Goal: Communication & Community: Answer question/provide support

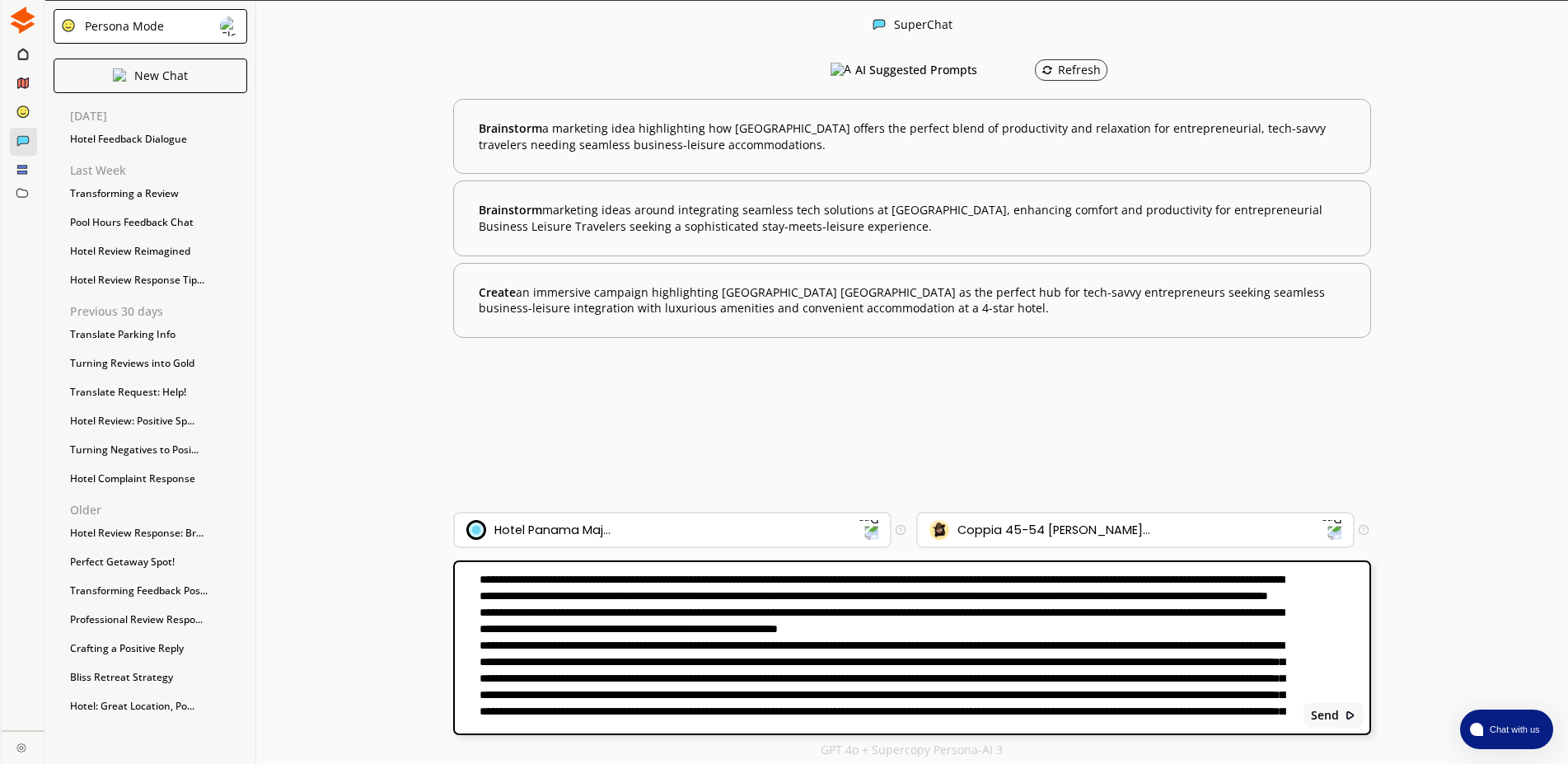
click at [838, 611] on textarea at bounding box center [877, 648] width 843 height 152
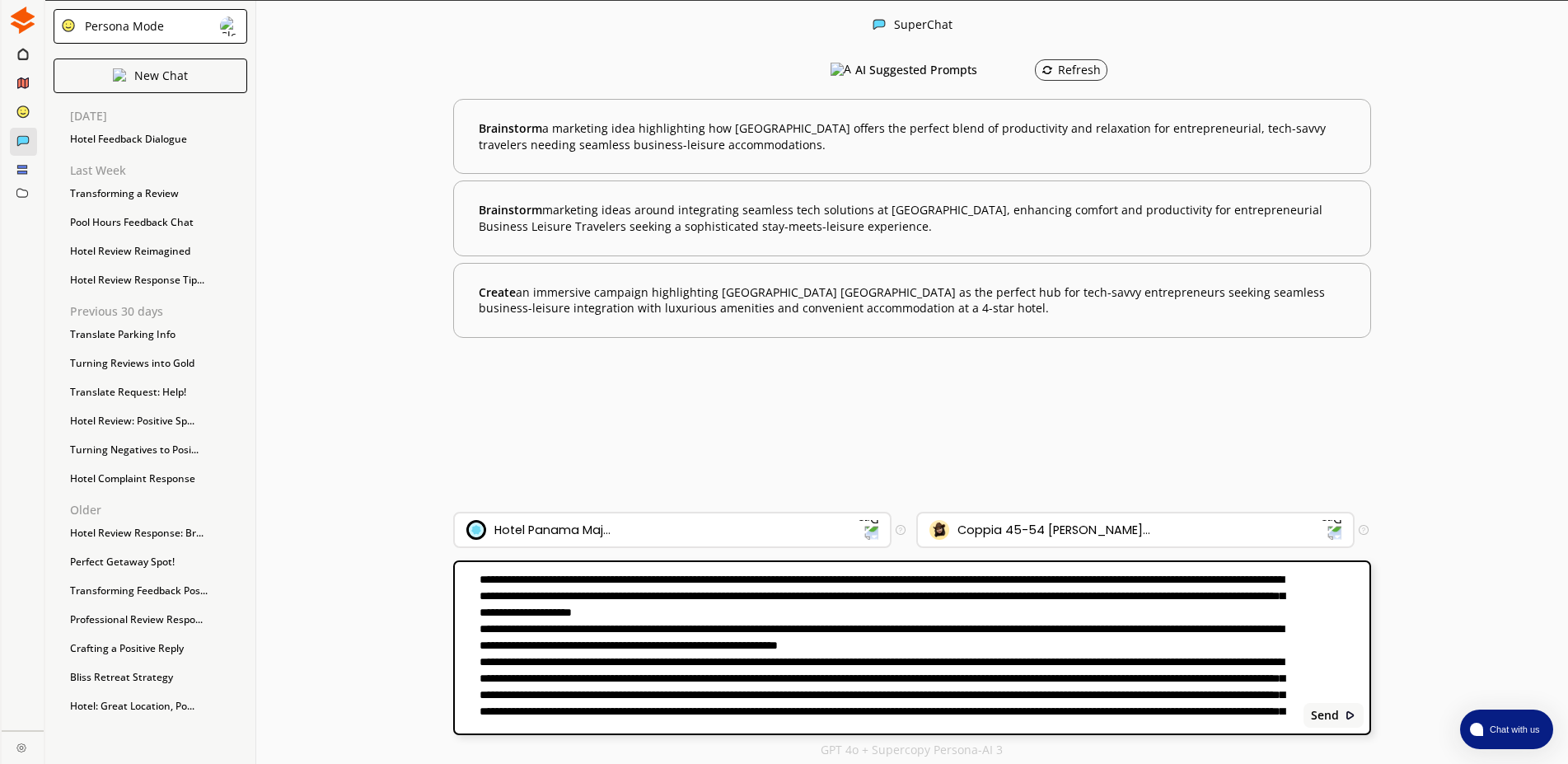
drag, startPoint x: 1135, startPoint y: 616, endPoint x: 973, endPoint y: 615, distance: 162.0
click at [973, 615] on textarea at bounding box center [877, 648] width 843 height 152
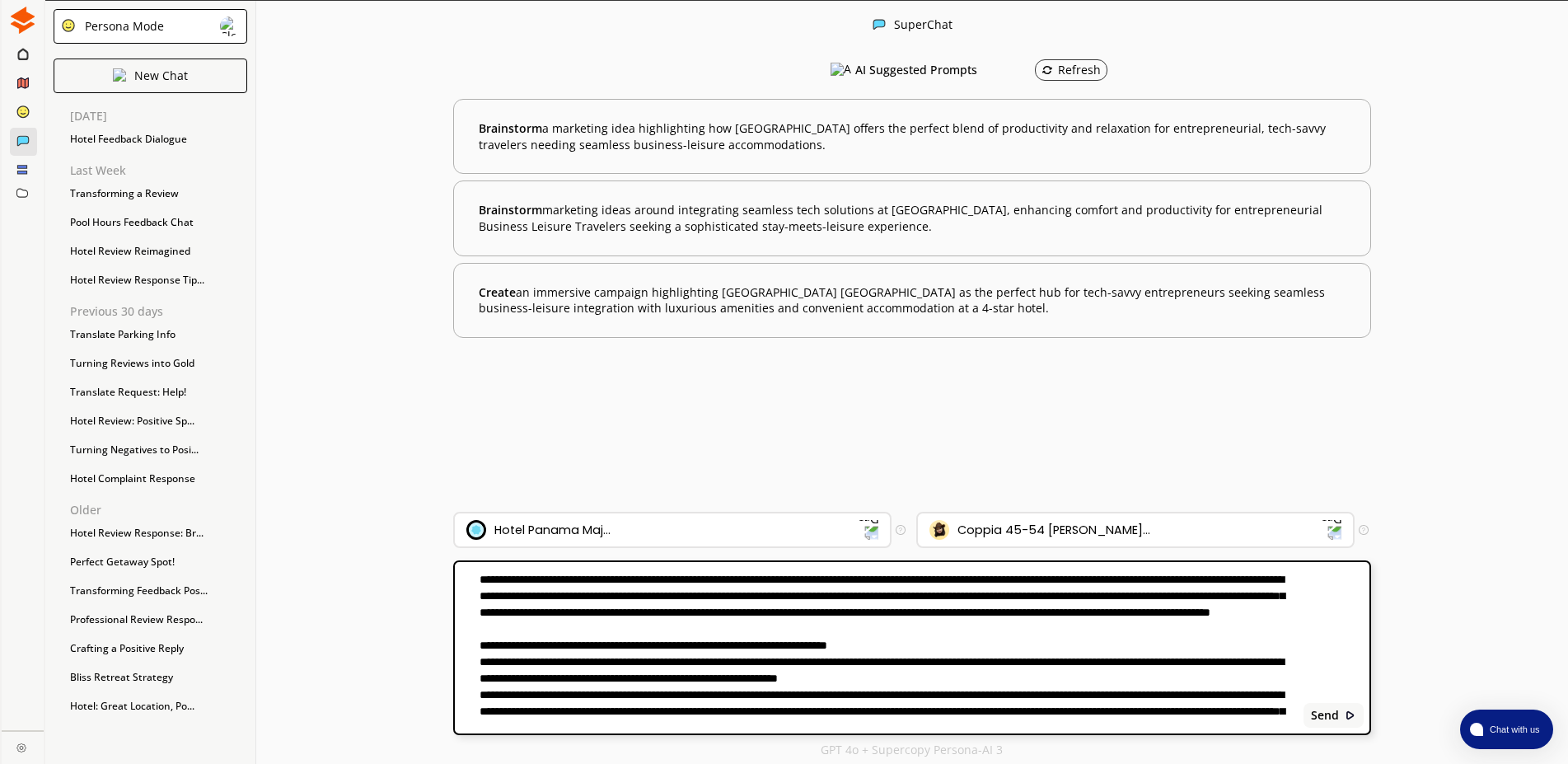
click at [1168, 630] on textarea at bounding box center [877, 648] width 843 height 152
click at [970, 613] on textarea at bounding box center [877, 648] width 843 height 152
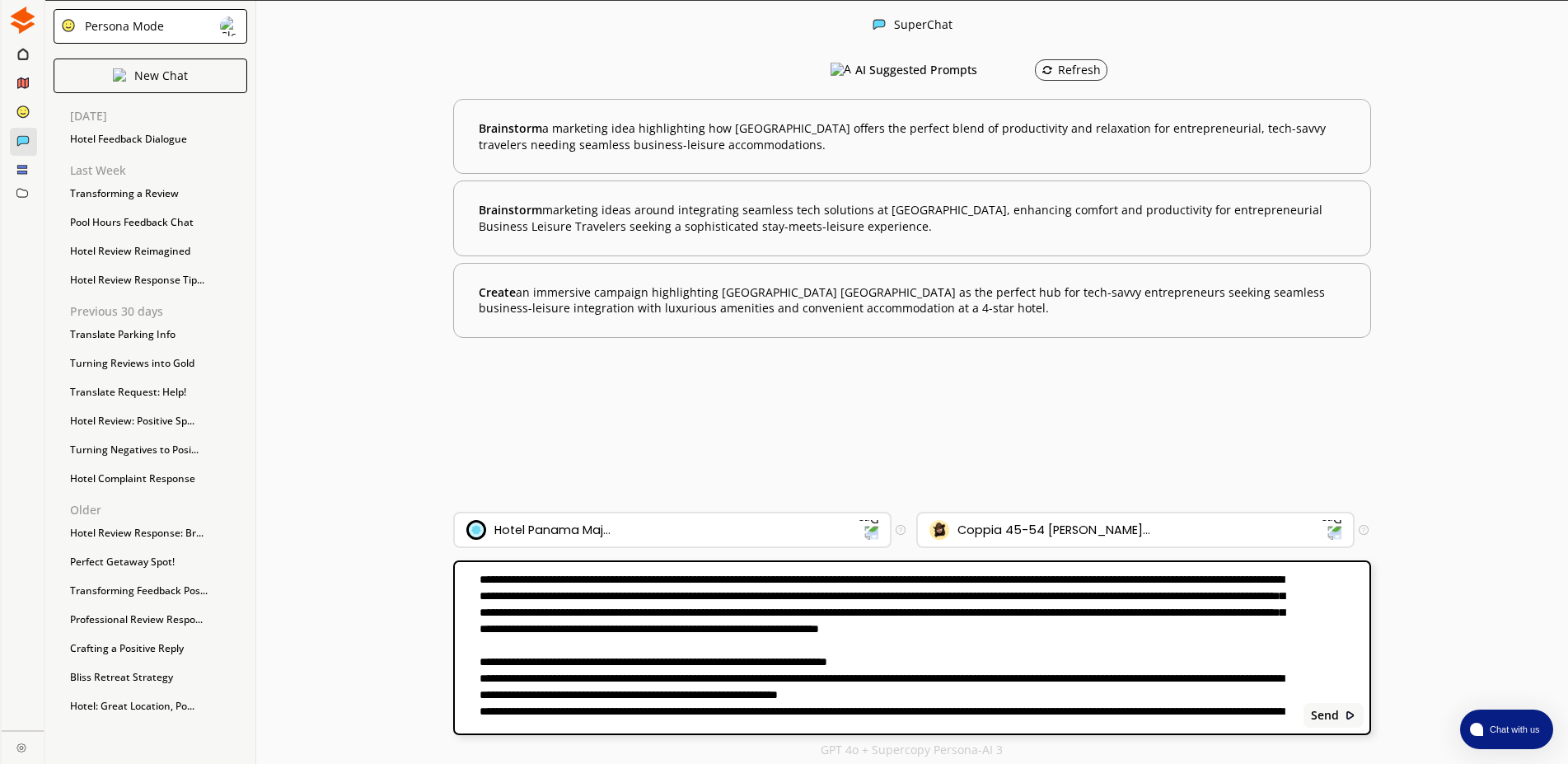
click at [888, 647] on textarea at bounding box center [877, 648] width 843 height 152
click at [820, 629] on textarea at bounding box center [877, 648] width 843 height 152
click at [863, 609] on textarea at bounding box center [877, 648] width 843 height 152
drag, startPoint x: 872, startPoint y: 613, endPoint x: 970, endPoint y: 616, distance: 98.0
click at [970, 616] on textarea at bounding box center [877, 648] width 843 height 152
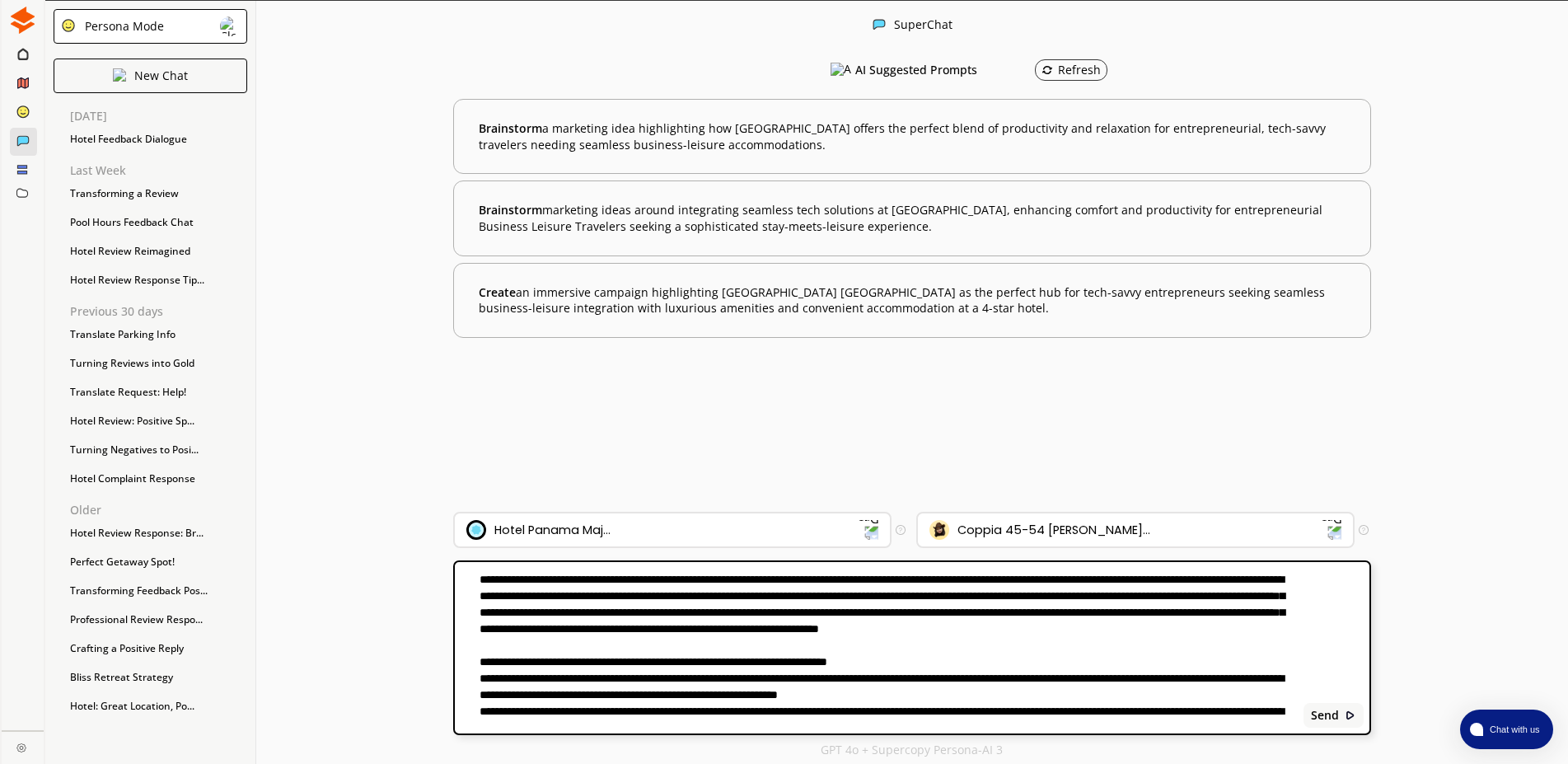
paste textarea "**********"
click at [862, 617] on textarea at bounding box center [877, 648] width 843 height 152
click at [927, 611] on textarea at bounding box center [877, 648] width 843 height 152
click at [790, 619] on textarea at bounding box center [877, 648] width 843 height 152
click at [933, 617] on textarea at bounding box center [877, 648] width 843 height 152
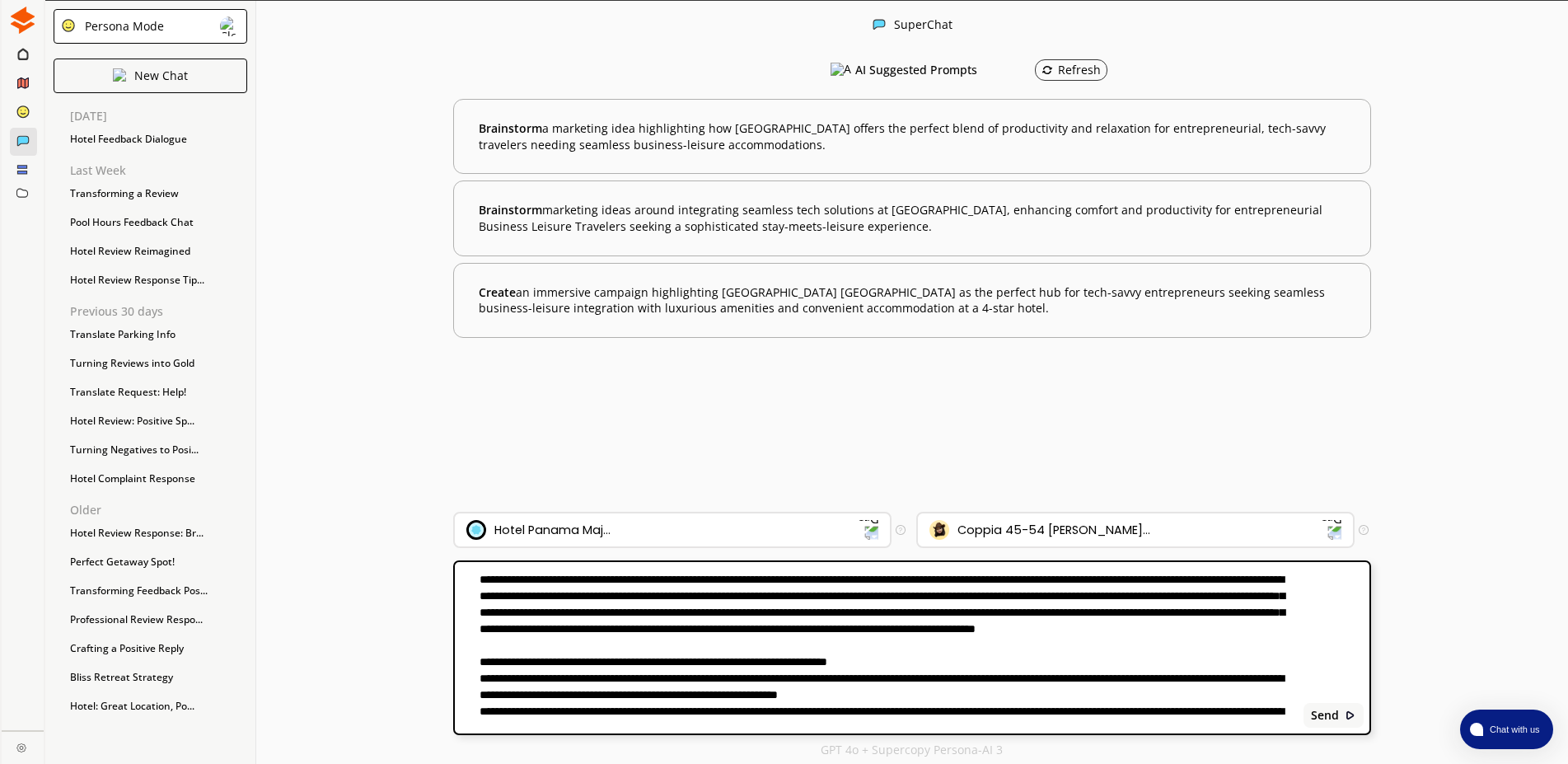
click at [1037, 610] on textarea at bounding box center [877, 648] width 843 height 152
click at [1095, 610] on textarea at bounding box center [877, 648] width 843 height 152
drag, startPoint x: 1153, startPoint y: 611, endPoint x: 958, endPoint y: 607, distance: 195.0
click at [958, 607] on textarea at bounding box center [877, 648] width 843 height 152
click at [655, 614] on textarea at bounding box center [877, 648] width 843 height 152
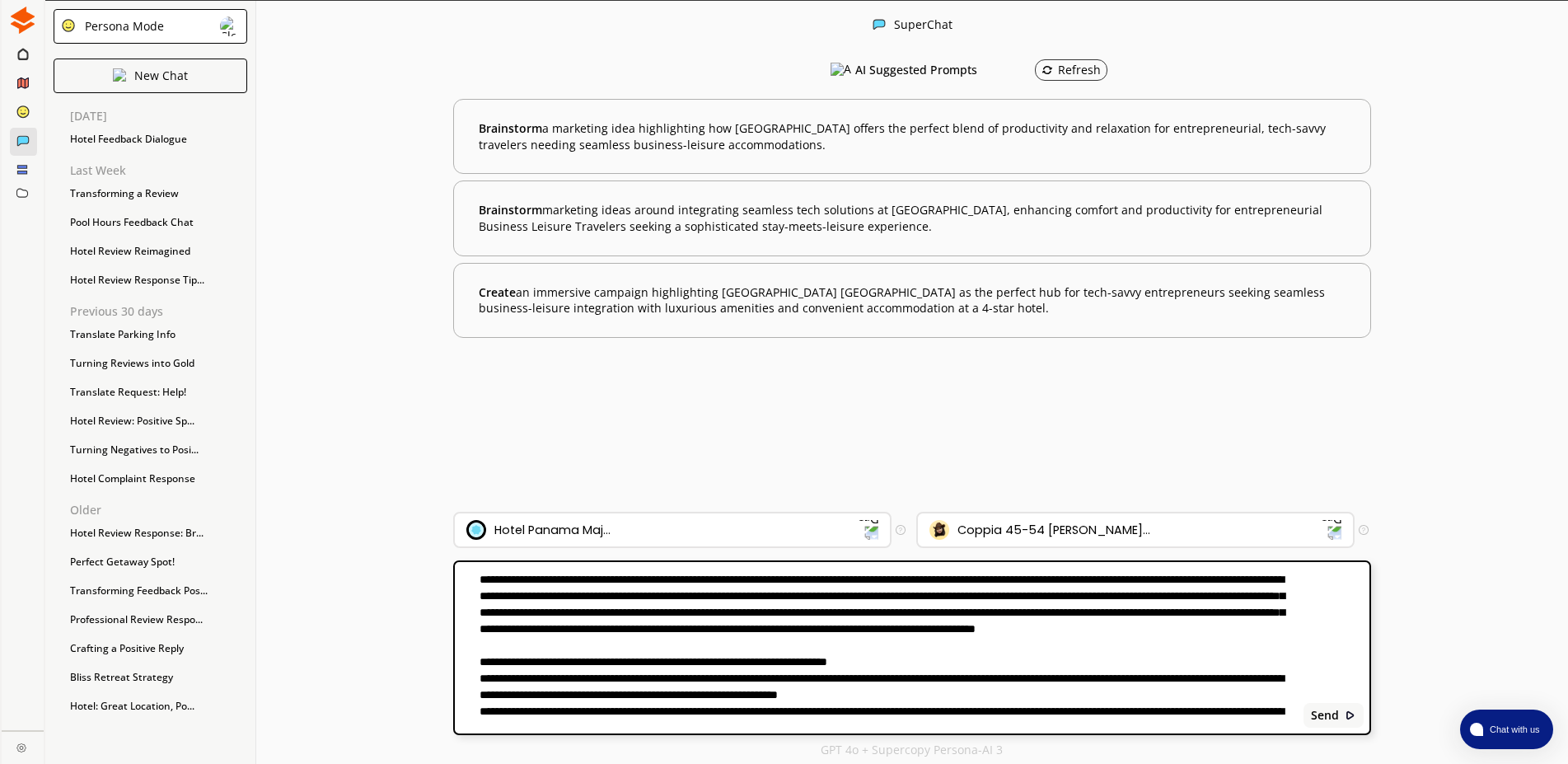
click at [738, 645] on textarea at bounding box center [877, 648] width 843 height 152
click at [973, 615] on textarea at bounding box center [877, 648] width 843 height 152
click at [1088, 649] on textarea at bounding box center [877, 648] width 843 height 152
click at [1109, 648] on textarea at bounding box center [877, 648] width 843 height 152
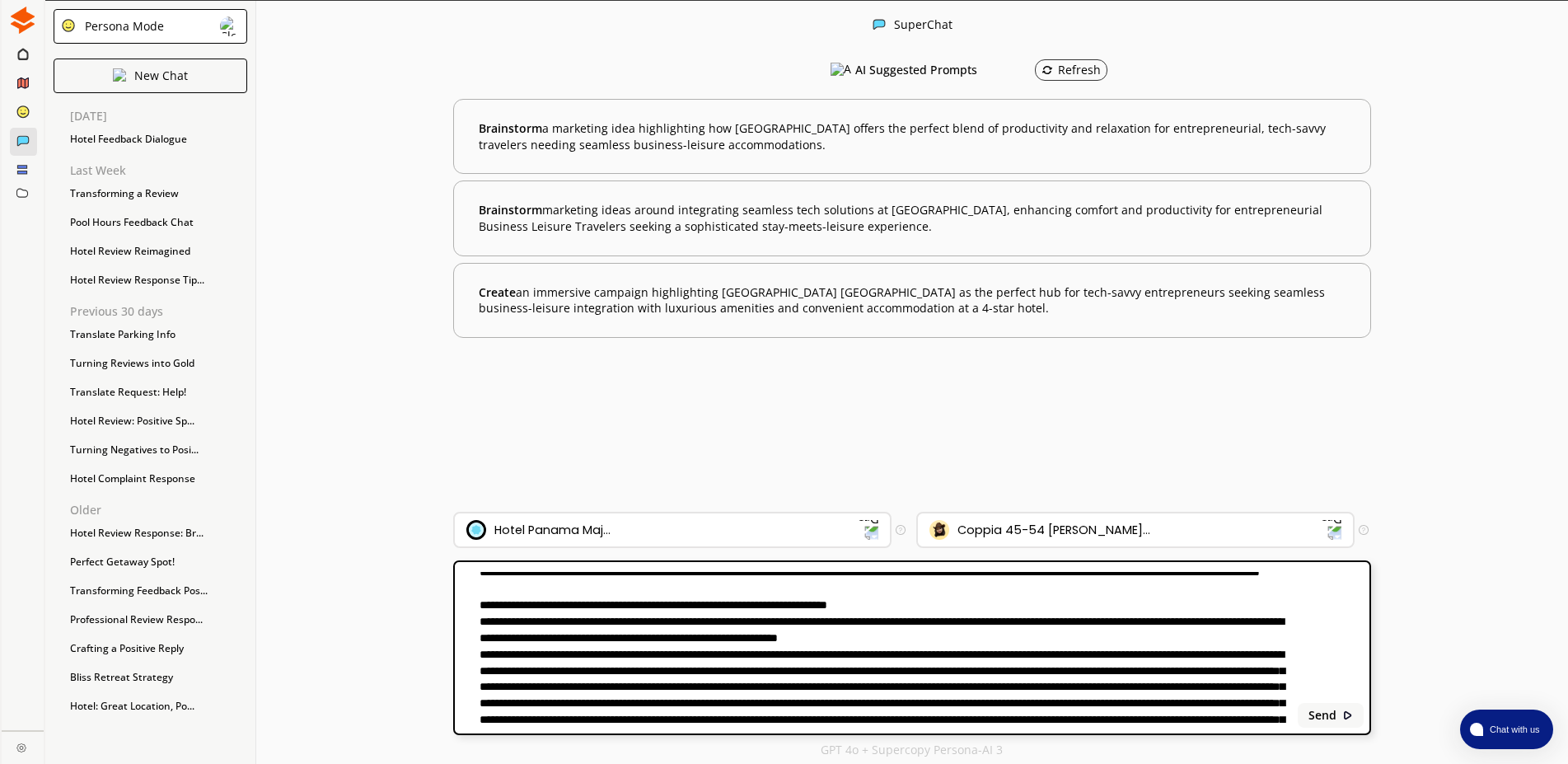
scroll to position [94, 0]
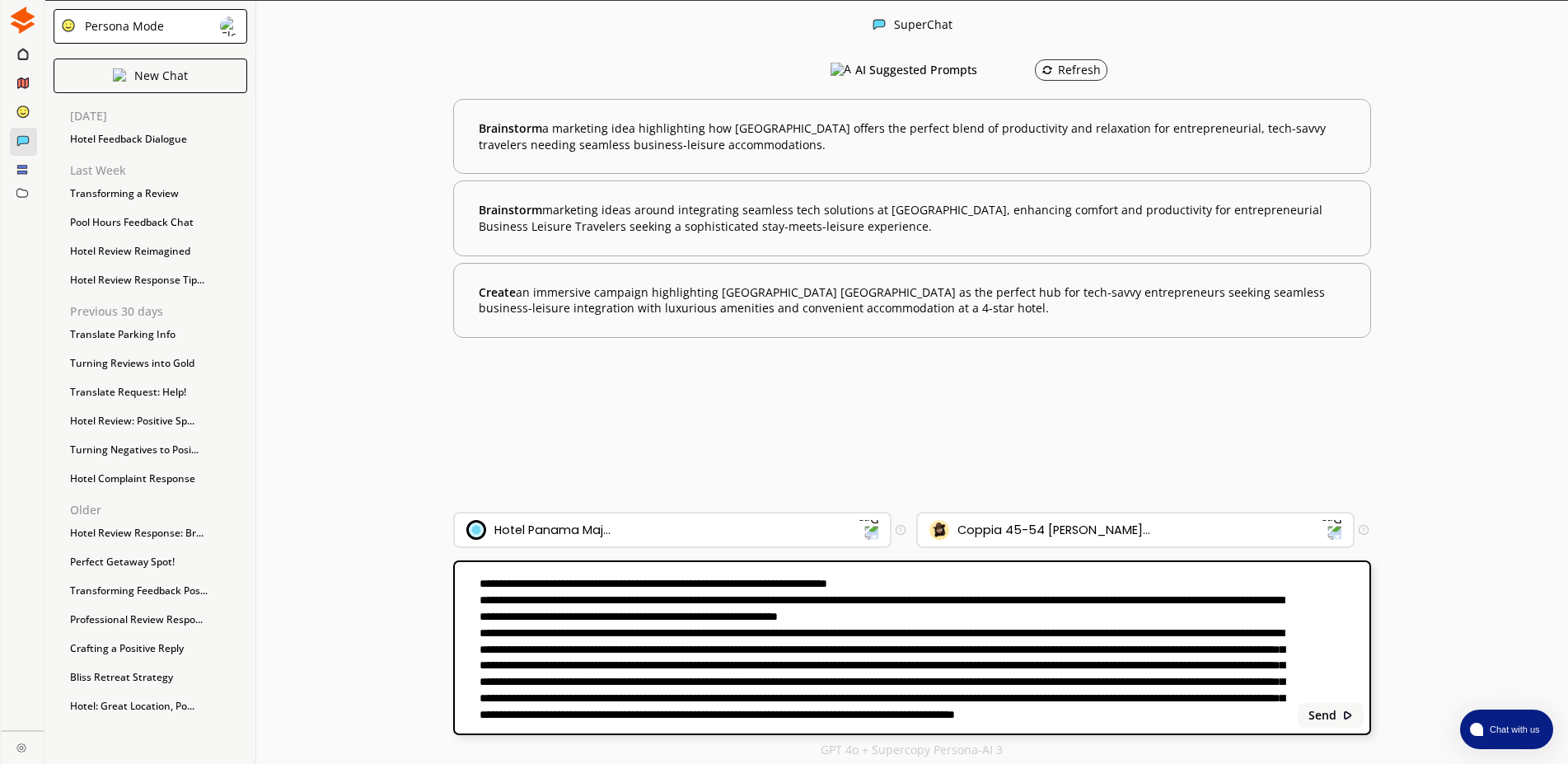
click at [1237, 686] on textarea at bounding box center [873, 648] width 837 height 152
click at [898, 711] on textarea at bounding box center [873, 647] width 837 height 152
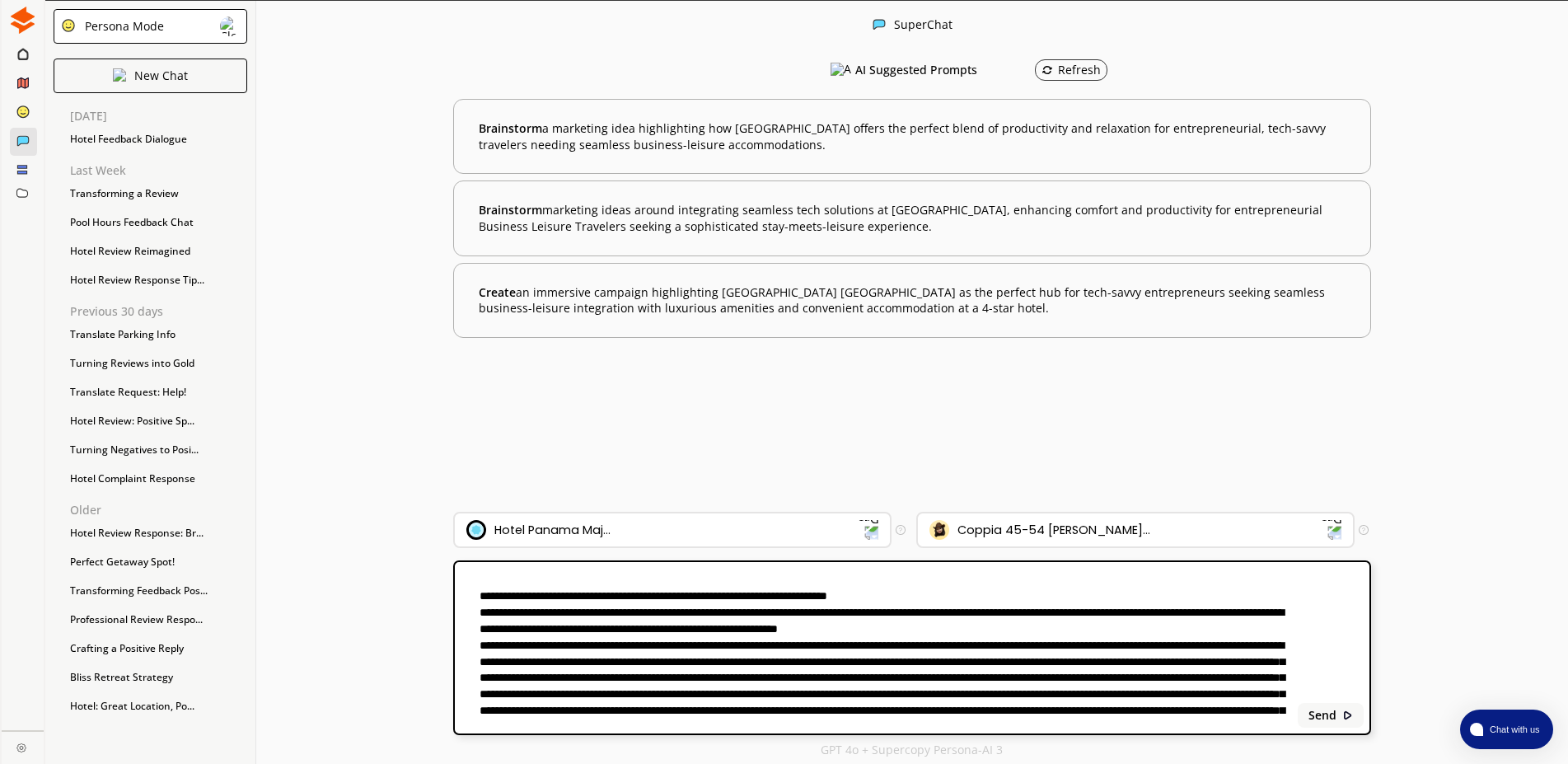
scroll to position [0, 0]
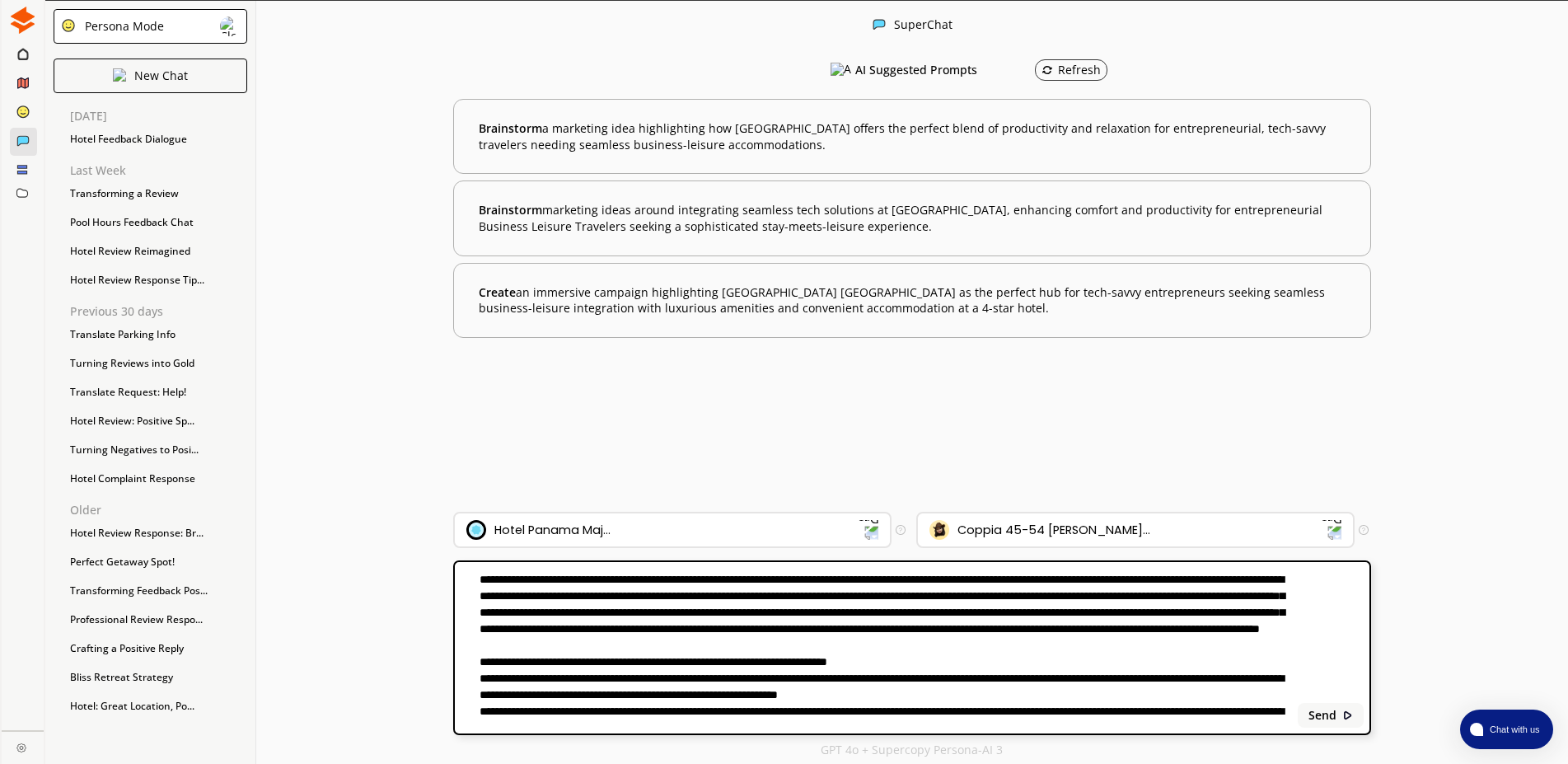
click at [738, 658] on textarea at bounding box center [873, 648] width 837 height 152
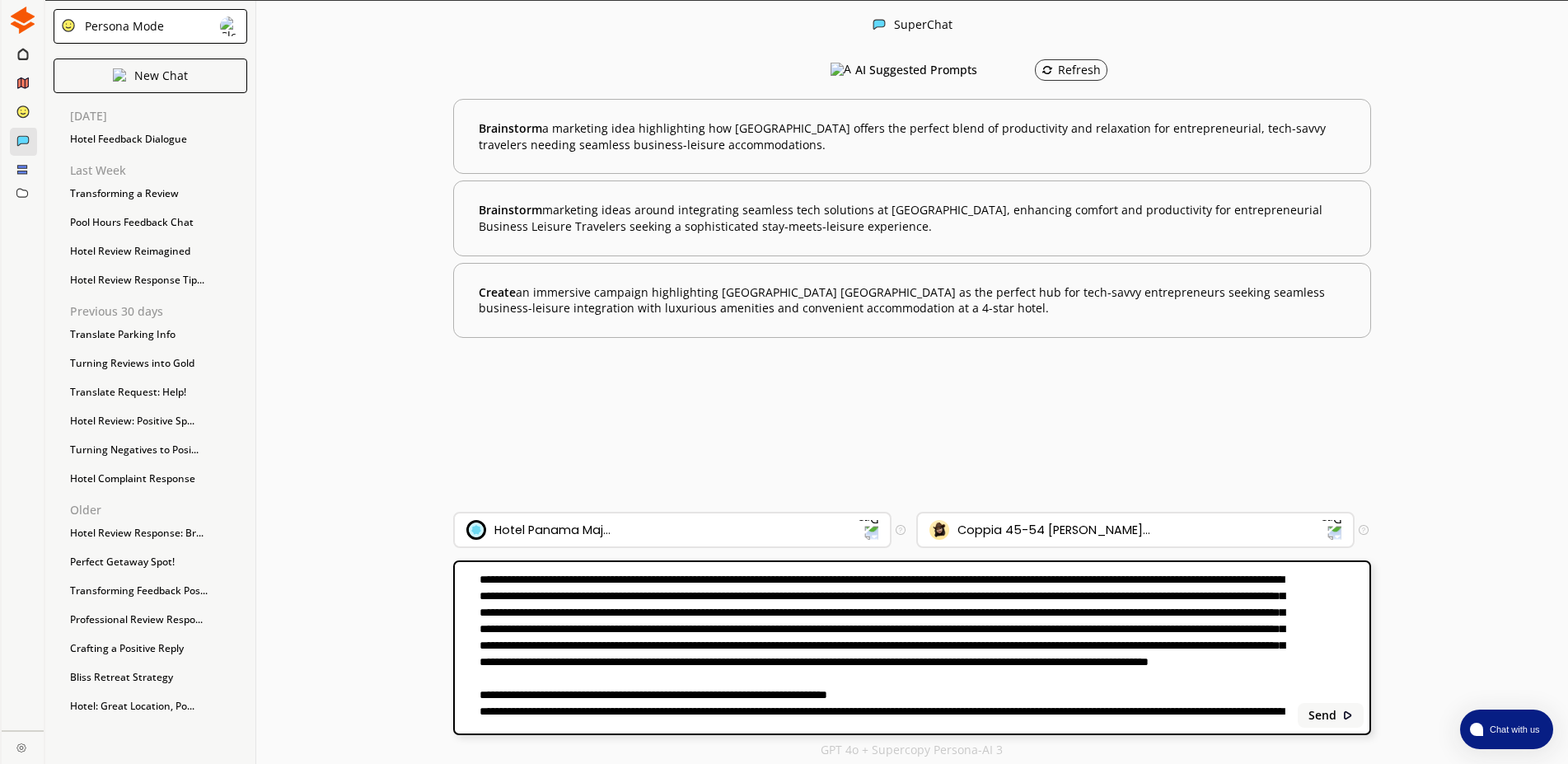
type textarea "**********"
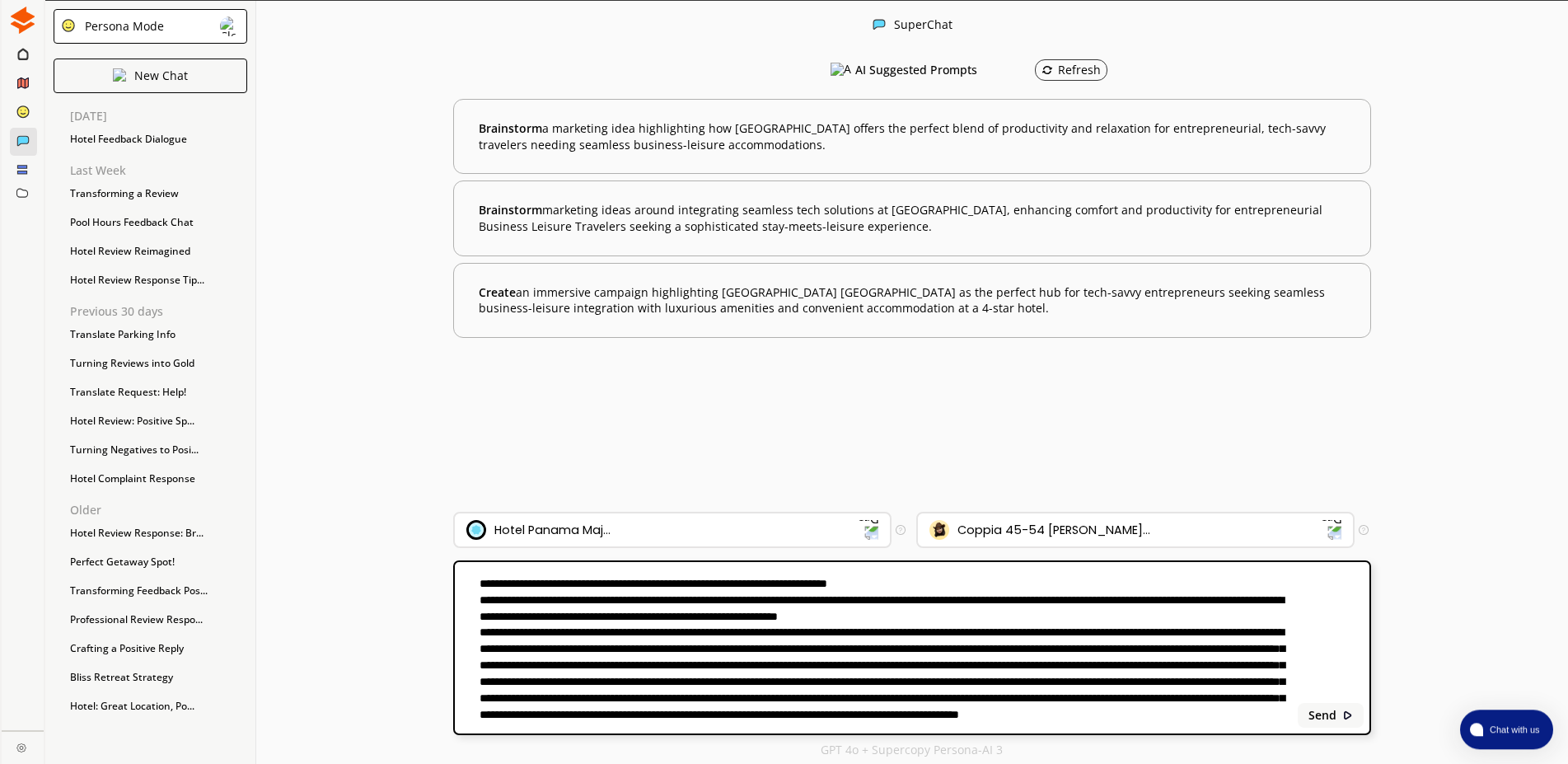
scroll to position [1, 0]
click at [1323, 714] on b "Send" at bounding box center [1322, 714] width 28 height 13
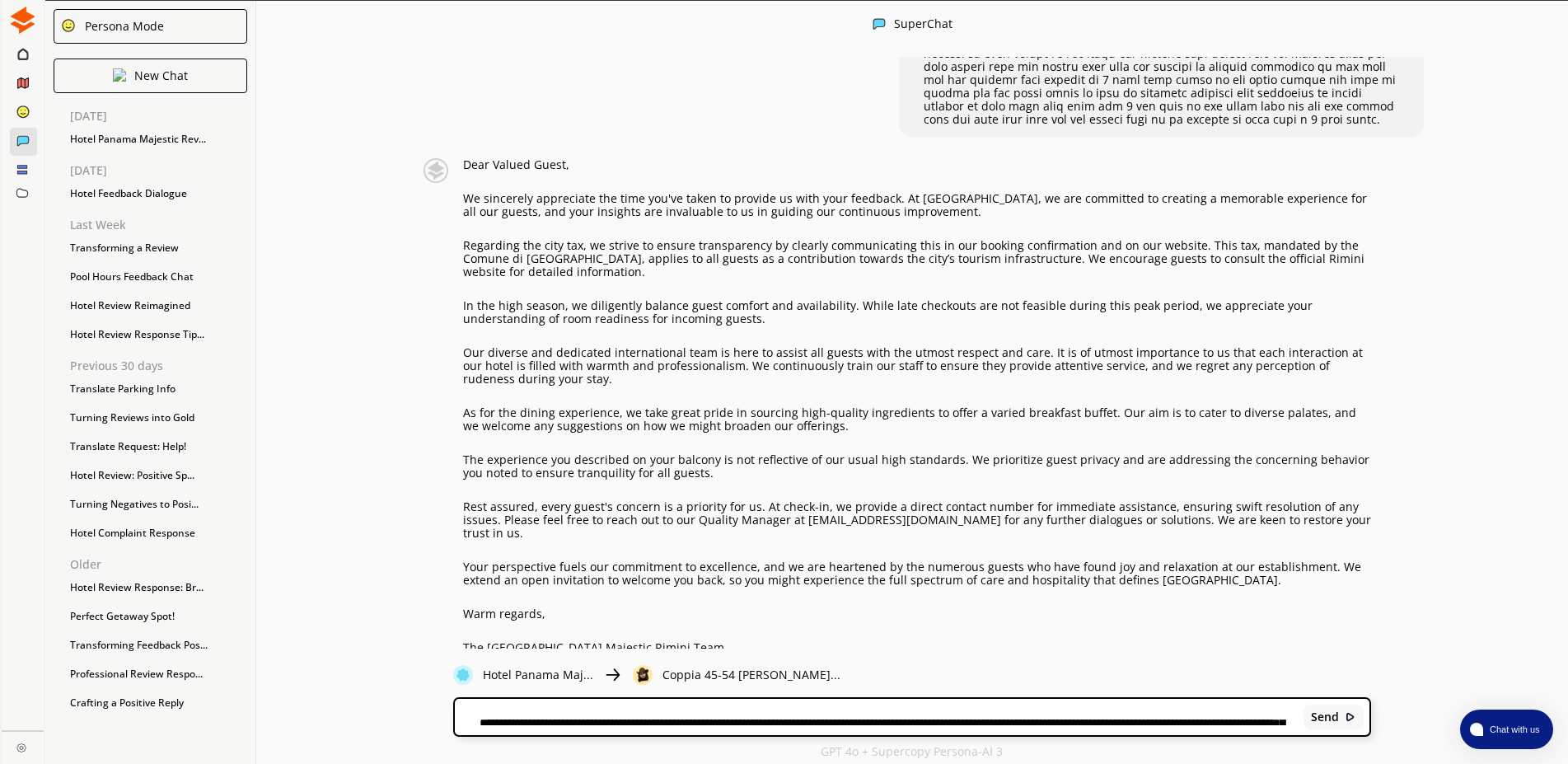
scroll to position [438, 0]
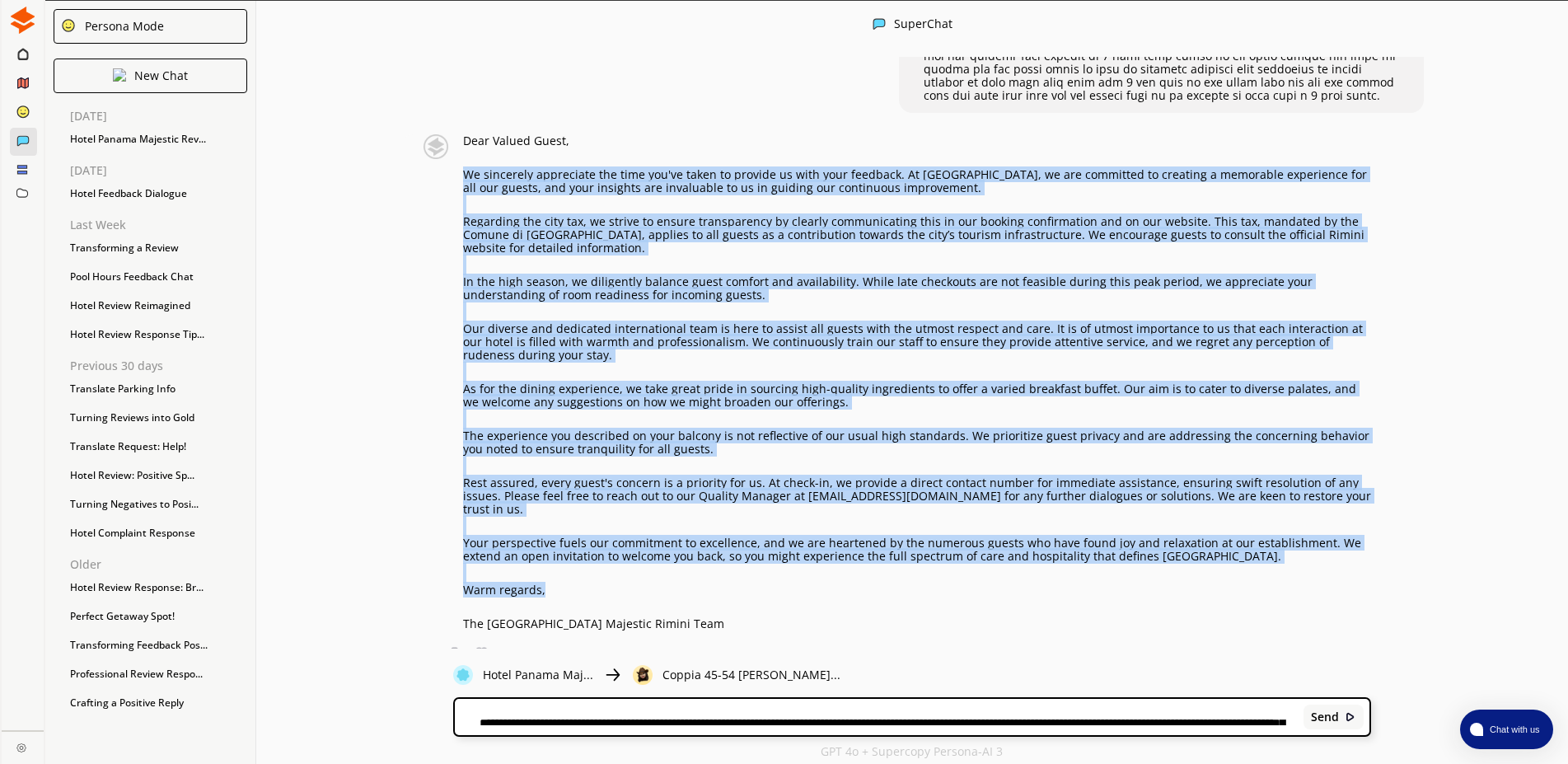
drag, startPoint x: 552, startPoint y: 582, endPoint x: 468, endPoint y: 157, distance: 433.2
click at [468, 157] on div "Dear Valued Guest, We sincerely appreciate the time you've taken to provide us …" at bounding box center [917, 382] width 908 height 496
copy div "Lo ipsumdolo sitametcon adi elit sed'do eiusm te incidid ut labo etdo magnaali.…"
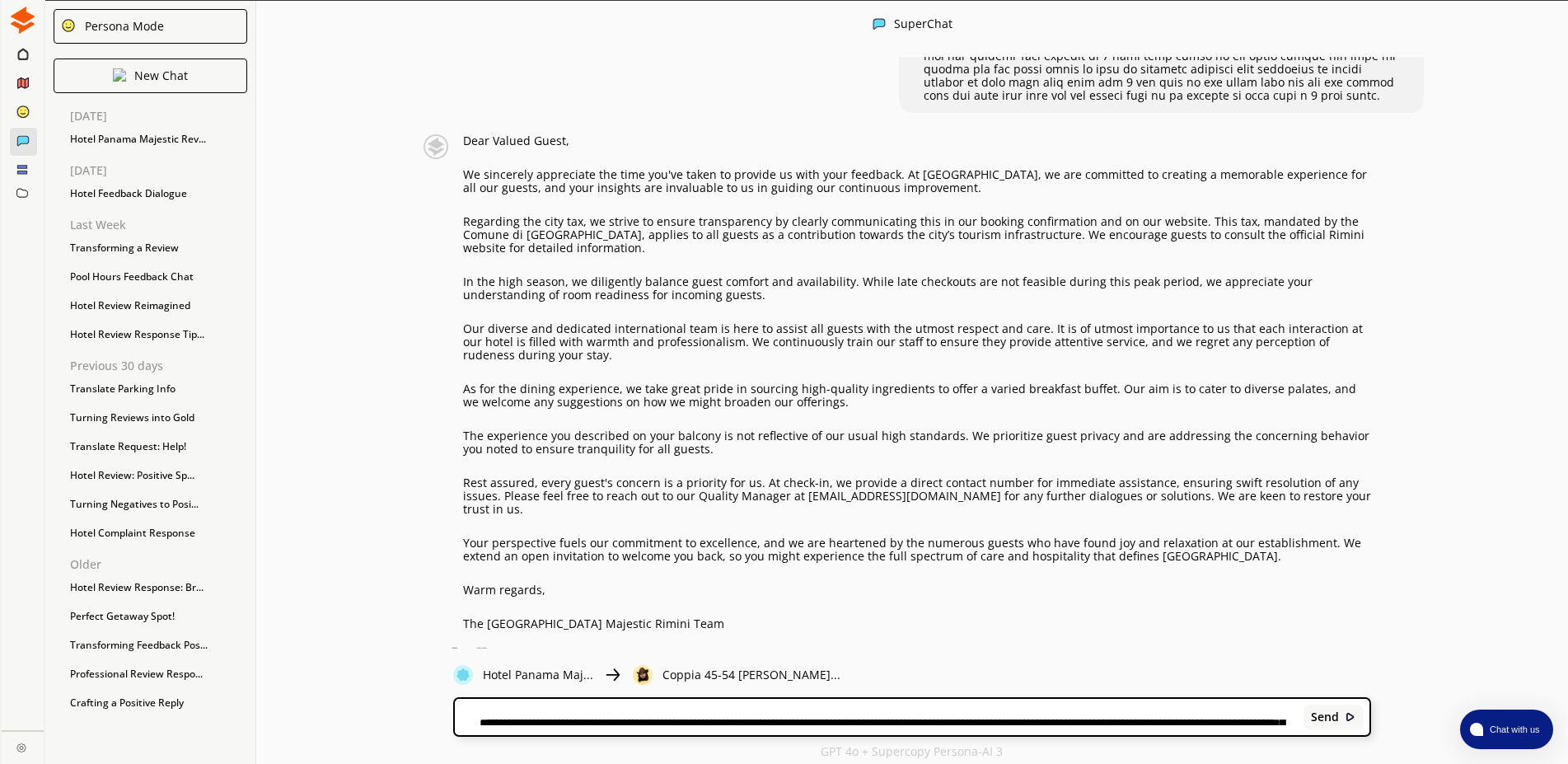
click at [923, 382] on p "As for the dining experience, we take great pride in sourcing high-quality ingr…" at bounding box center [917, 395] width 908 height 27
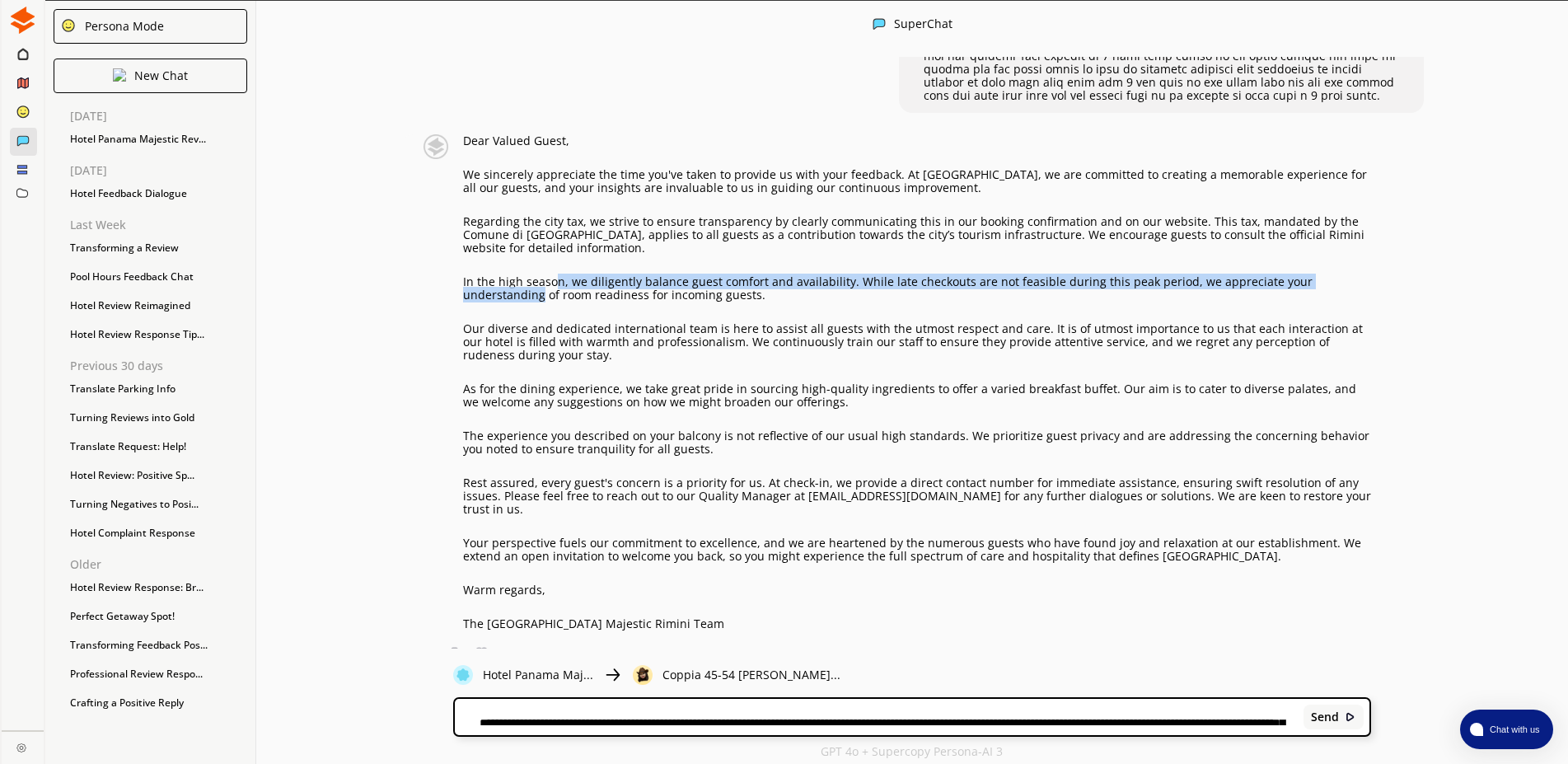
drag, startPoint x: 550, startPoint y: 279, endPoint x: 529, endPoint y: 288, distance: 22.8
click at [529, 288] on p "In the high season, we diligently balance guest comfort and availability. While…" at bounding box center [917, 288] width 908 height 27
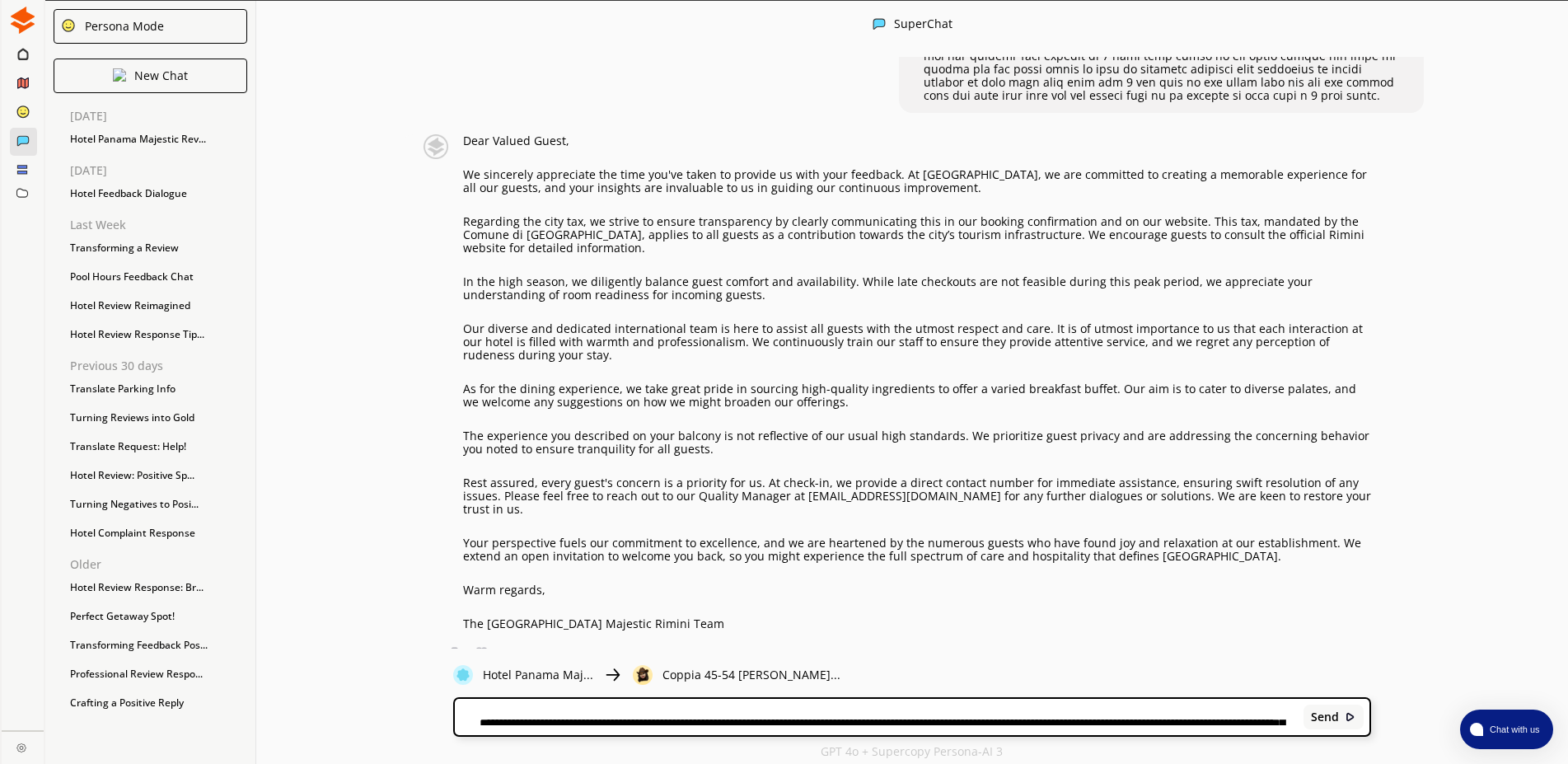
click at [659, 296] on div "Dear Valued Guest, We sincerely appreciate the time you've taken to provide us …" at bounding box center [917, 382] width 908 height 496
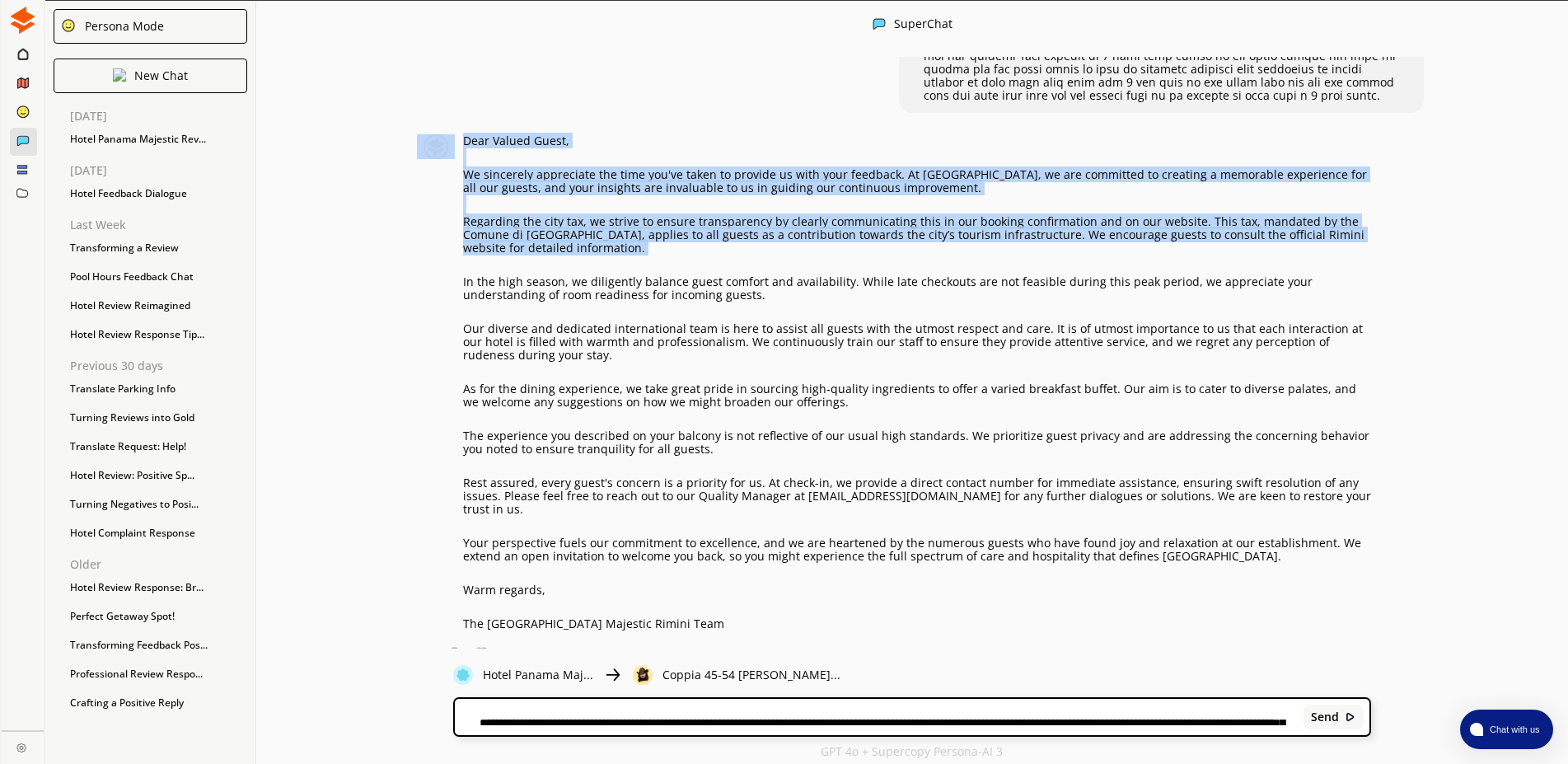
drag, startPoint x: 613, startPoint y: 242, endPoint x: 458, endPoint y: 208, distance: 158.7
click at [458, 208] on div "Dear Valued Guest, We sincerely appreciate the time you've taken to provide us …" at bounding box center [894, 382] width 954 height 496
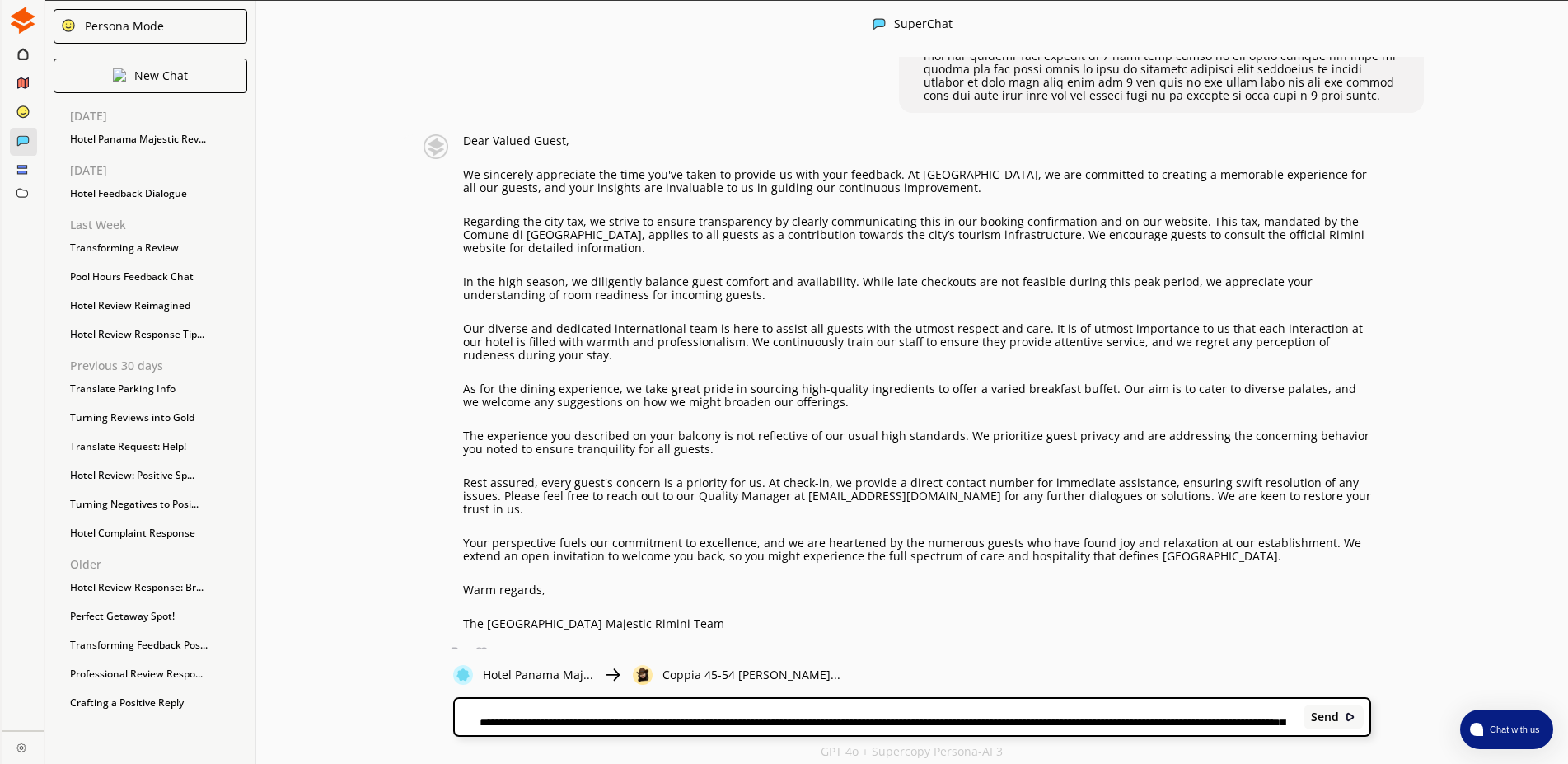
click at [582, 728] on div "Send" at bounding box center [912, 716] width 915 height 36
click at [615, 723] on textarea at bounding box center [877, 718] width 843 height 13
type textarea "**********"
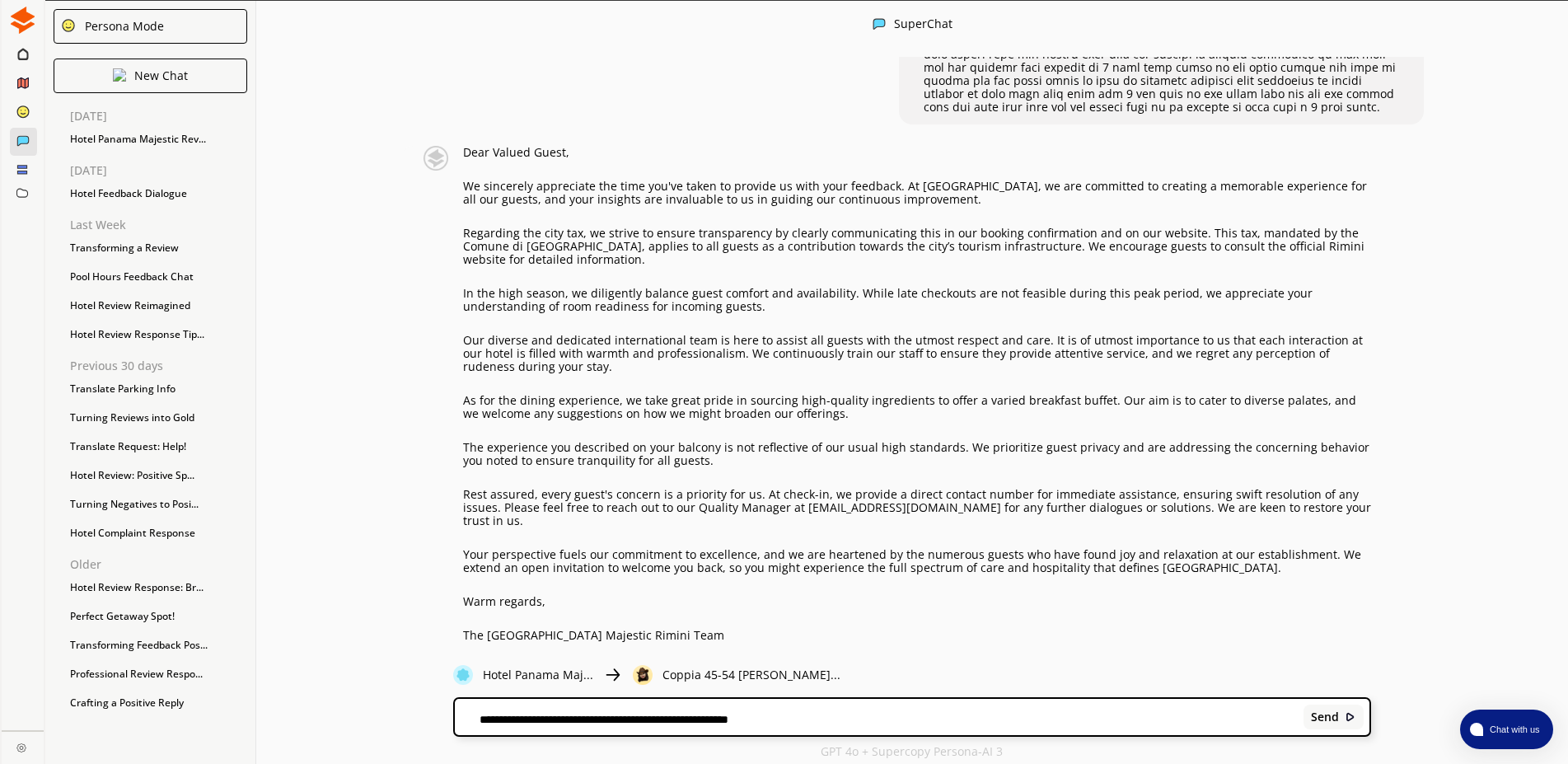
scroll to position [415, 0]
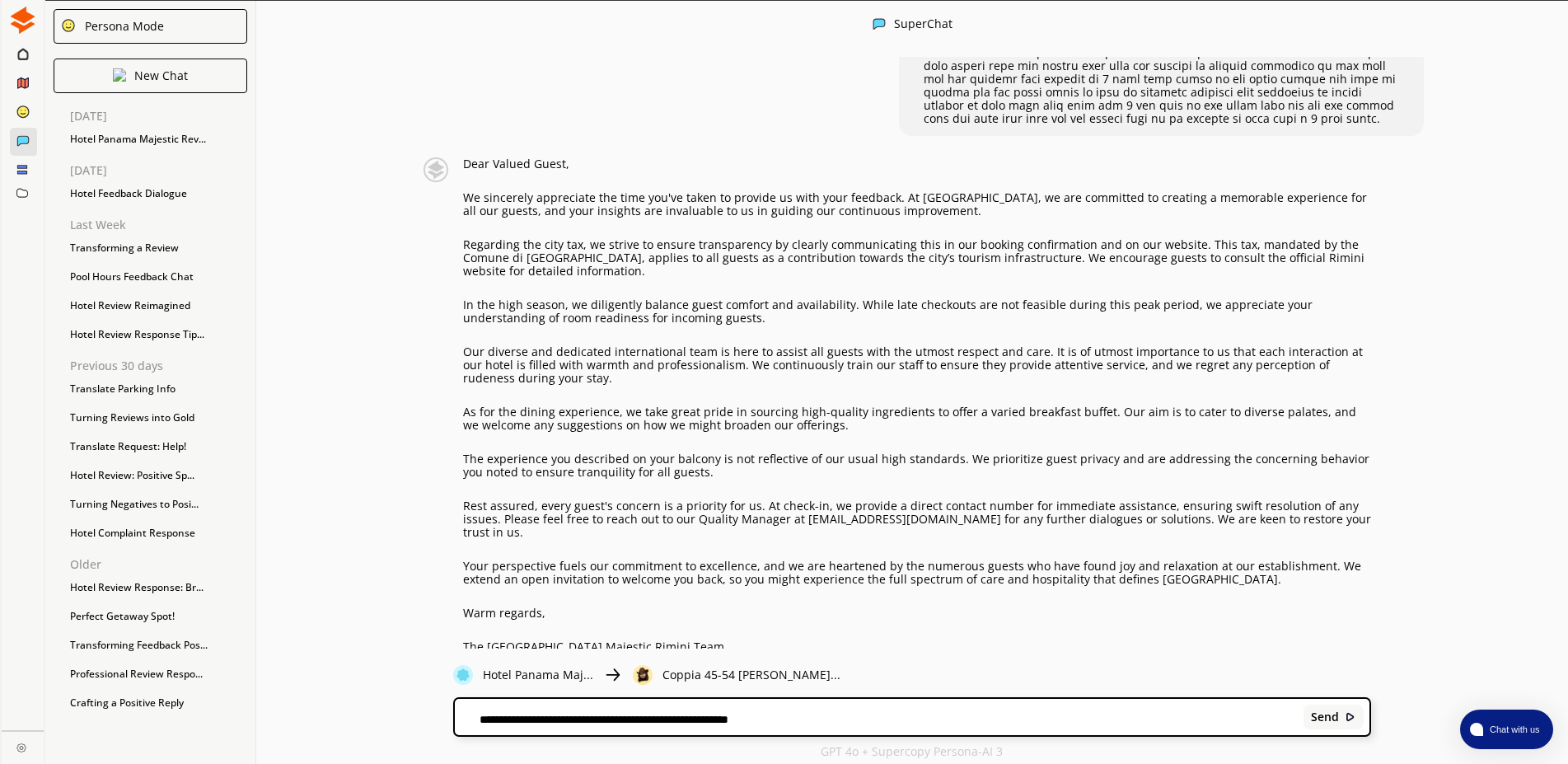
drag, startPoint x: 1316, startPoint y: 565, endPoint x: 455, endPoint y: 169, distance: 947.7
click at [455, 169] on div "Dear Valued Guest, We sincerely appreciate the time you've taken to provide us …" at bounding box center [894, 405] width 954 height 496
copy div "Lore Ipsumd Sitam, Co adipiscin elitseddoe tem inci utl'et dolor ma aliquae ad …"
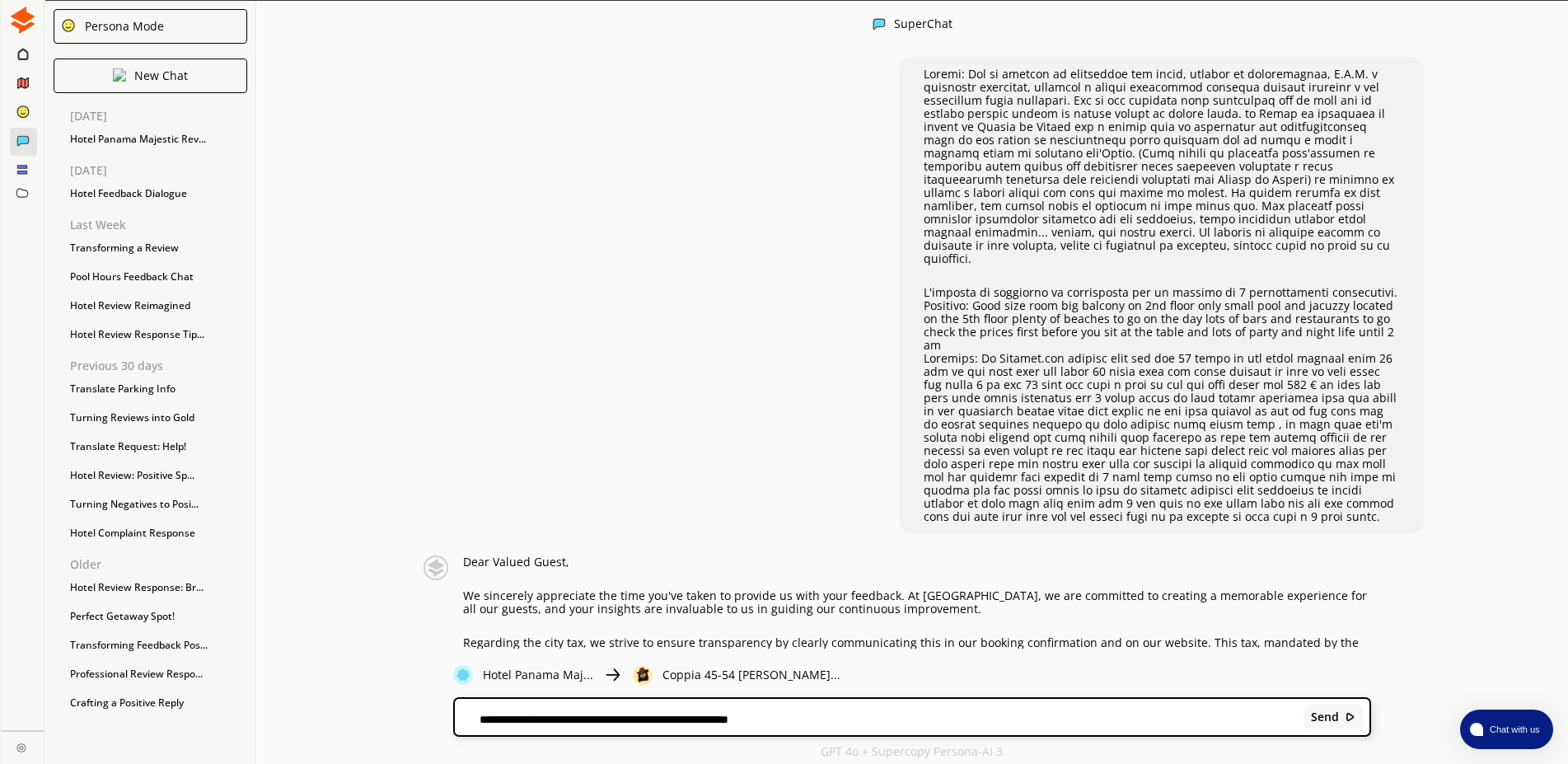
scroll to position [0, 0]
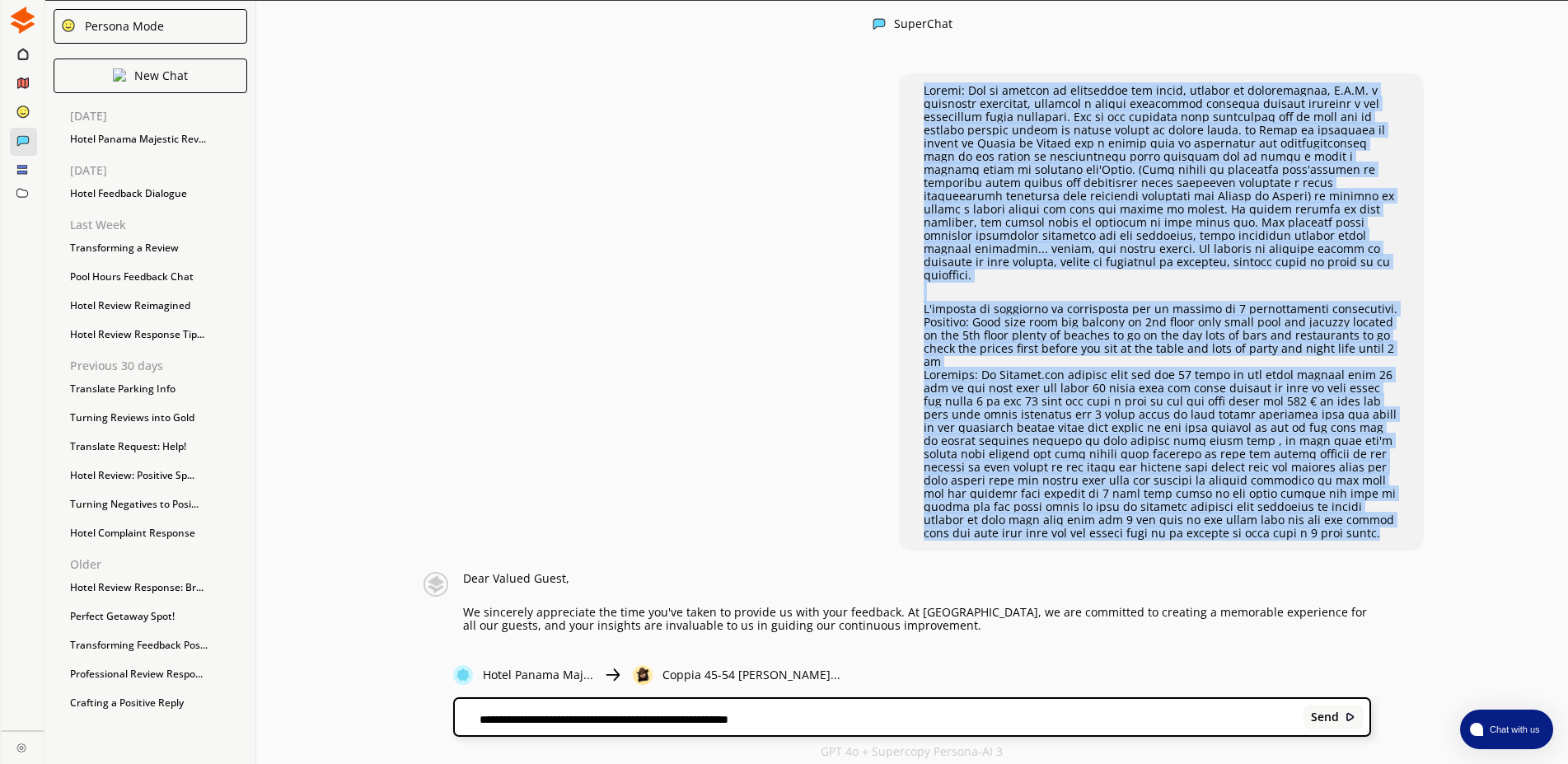
drag, startPoint x: 1319, startPoint y: 516, endPoint x: 905, endPoint y: 81, distance: 600.5
click at [905, 81] on div "L'imposta di soggiorno va corrisposta per un massimo di 7 pernottamenti consecu…" at bounding box center [1161, 312] width 525 height 478
copy div "Loremi: Dol si ametcon ad elitseddoe tem incid, utlabor et doloremagnaa, E.A.M.…"
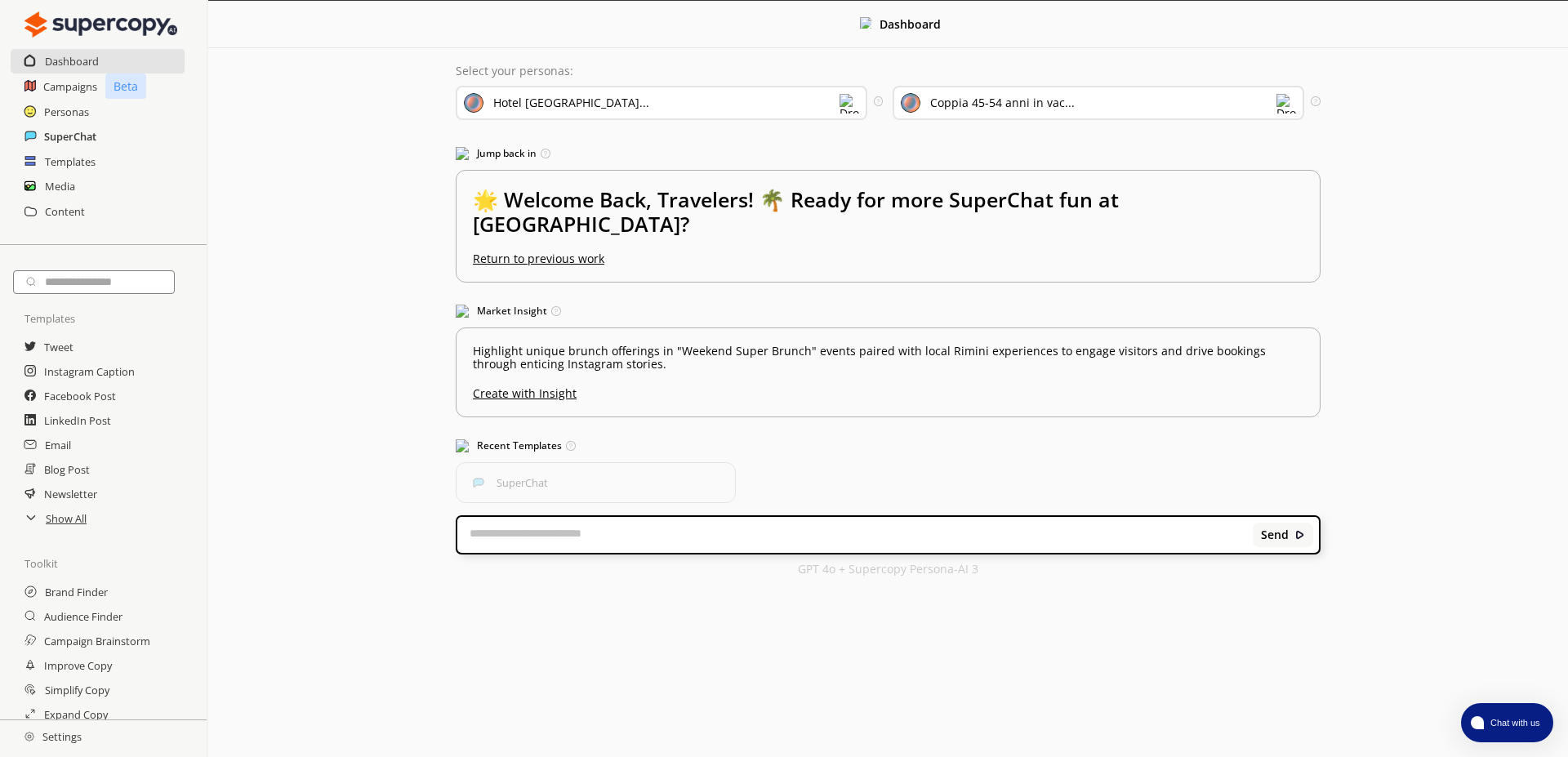
click at [66, 138] on h2 "SuperChat" at bounding box center [70, 137] width 53 height 25
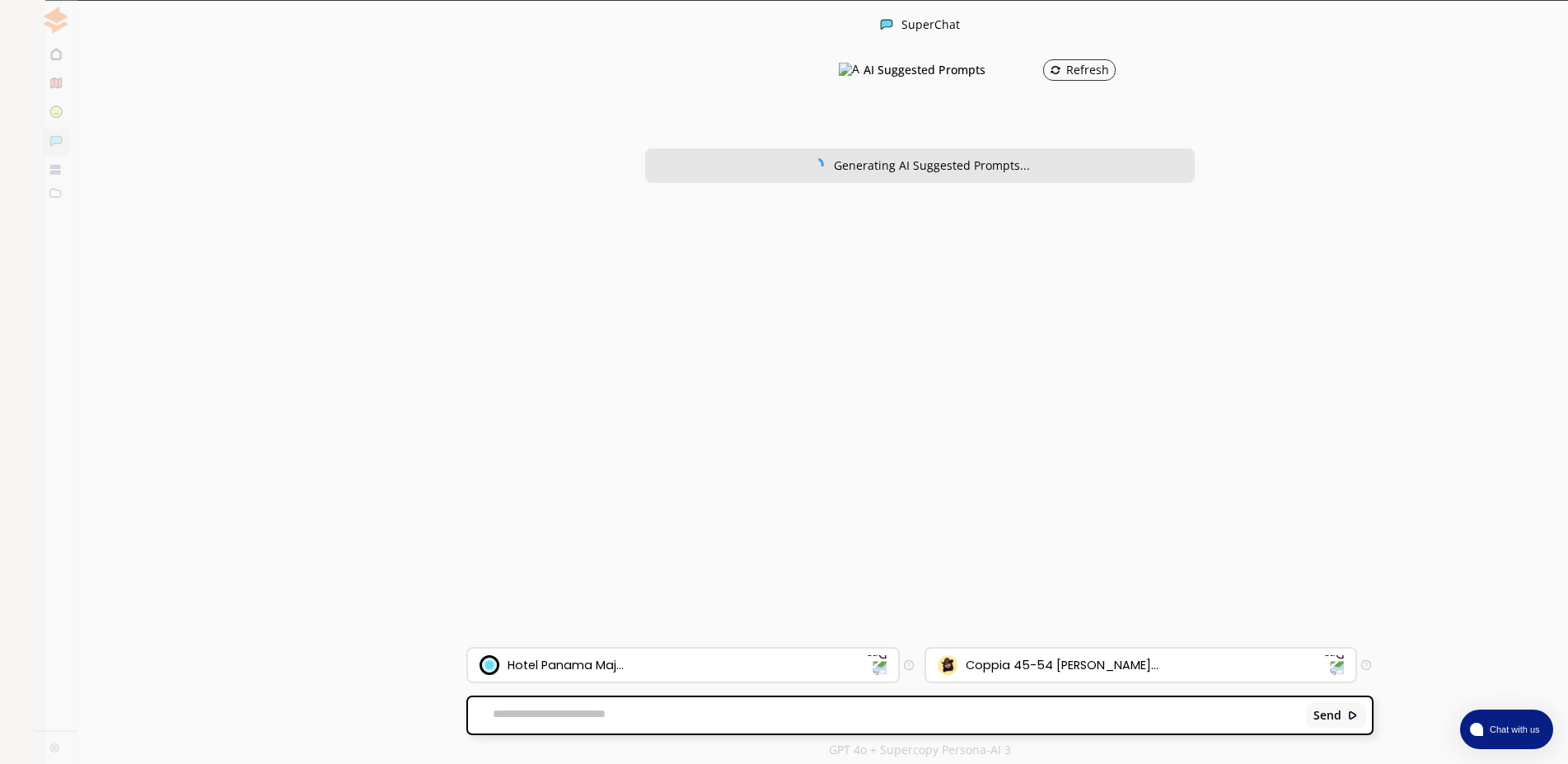
click at [598, 713] on textarea at bounding box center [883, 715] width 832 height 17
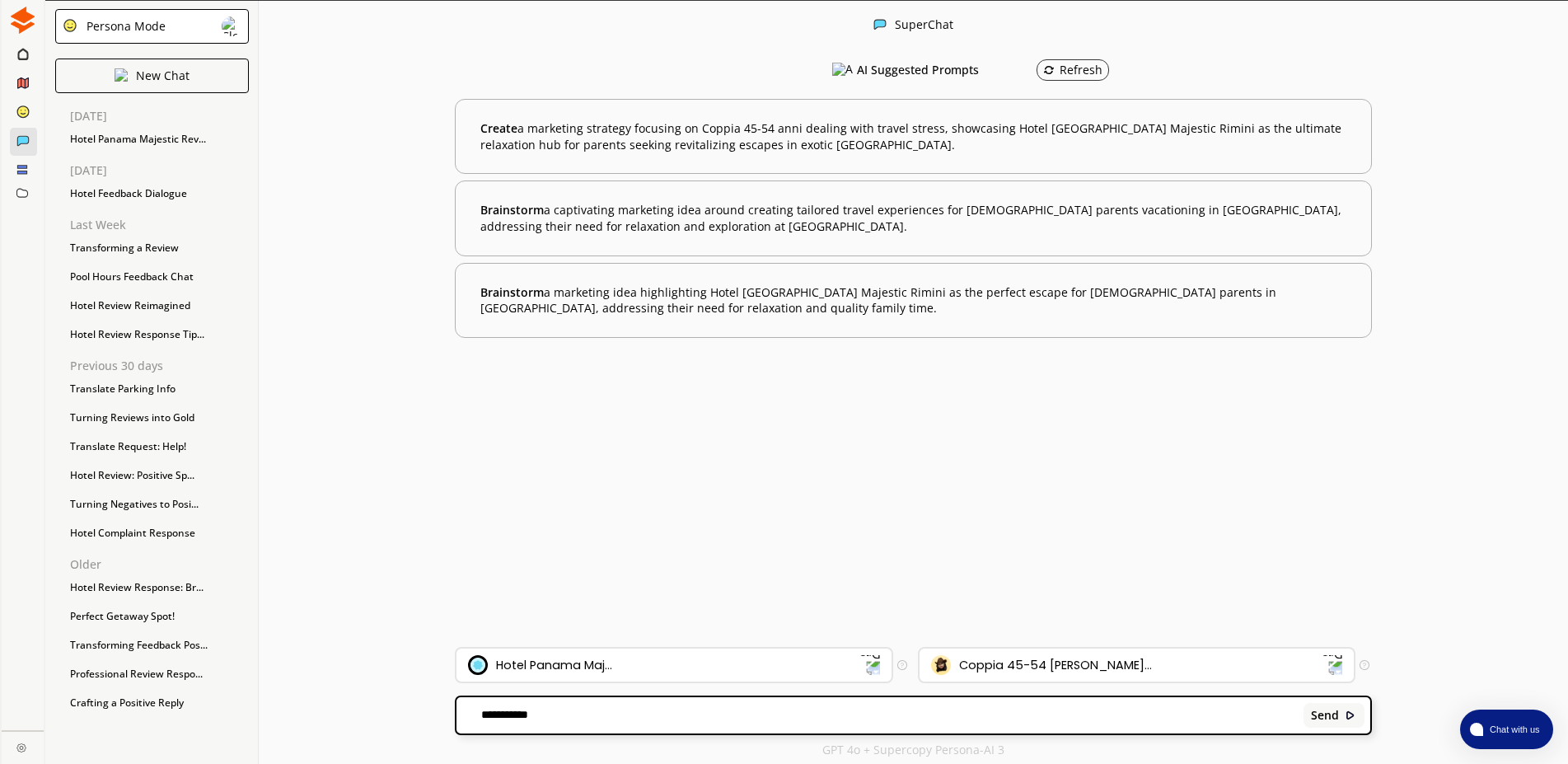
paste textarea "**********"
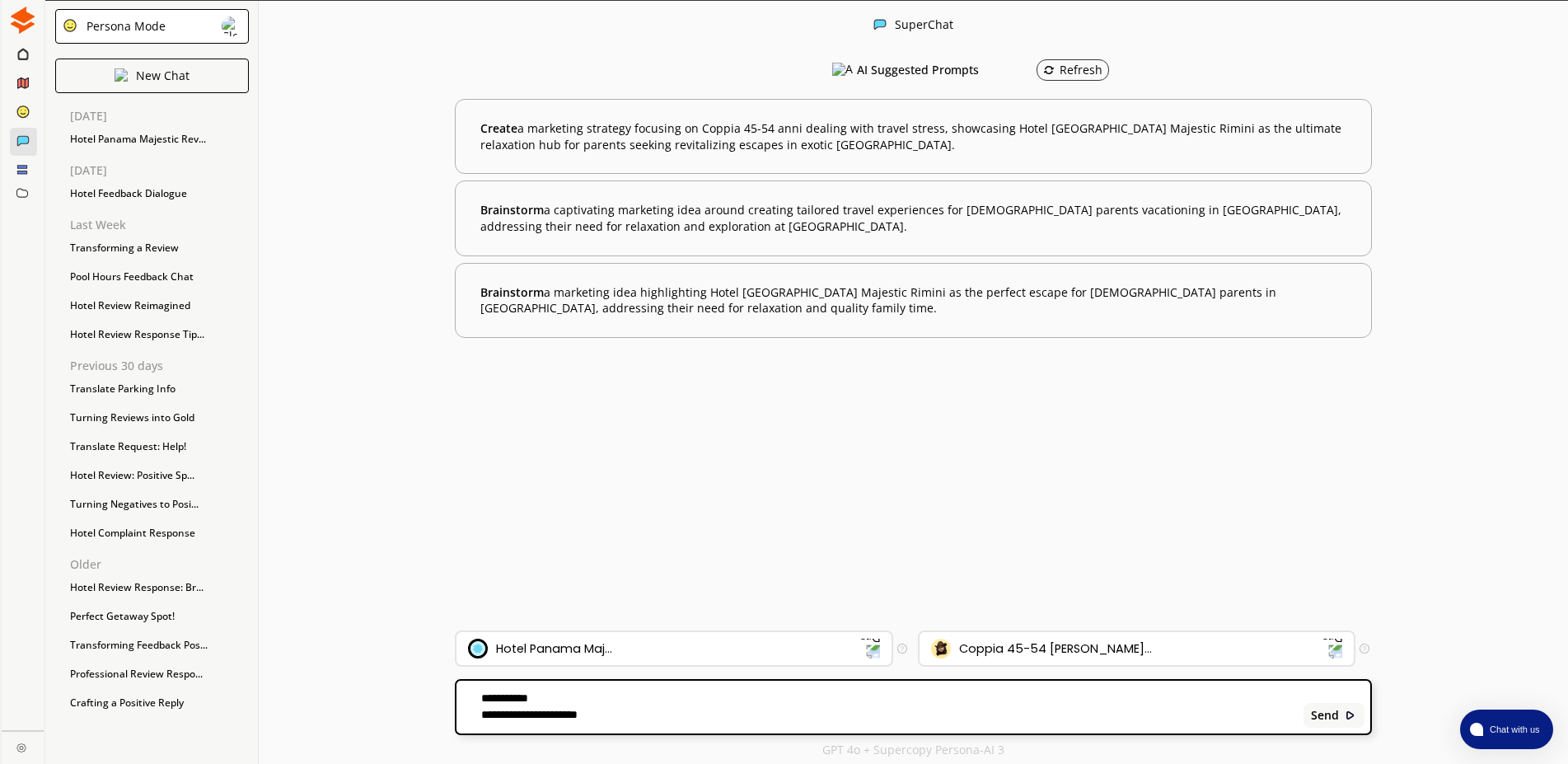
click at [488, 695] on textarea "**********" at bounding box center [877, 707] width 841 height 33
paste textarea "**********"
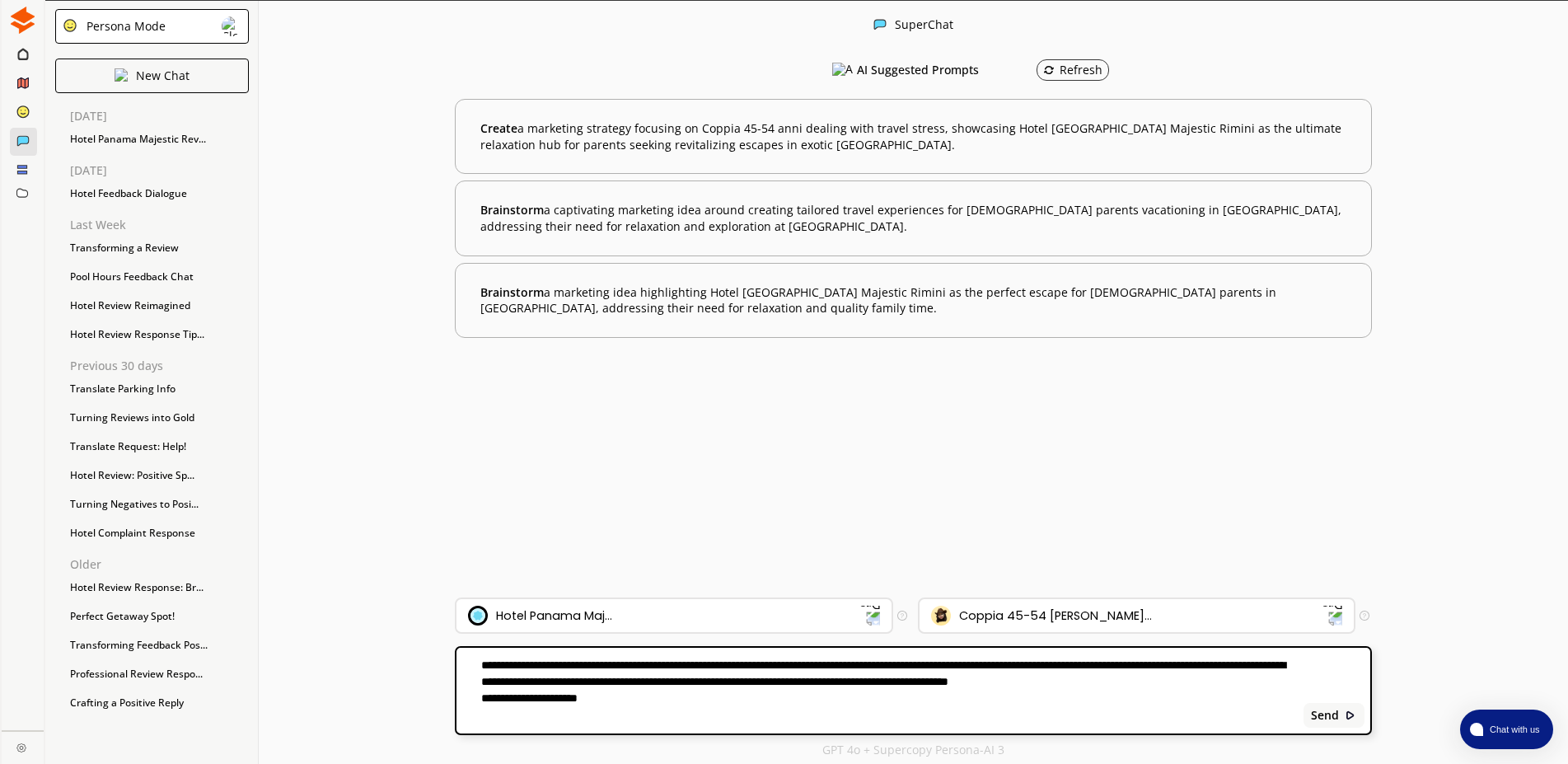
click at [608, 700] on textarea "**********" at bounding box center [877, 691] width 841 height 66
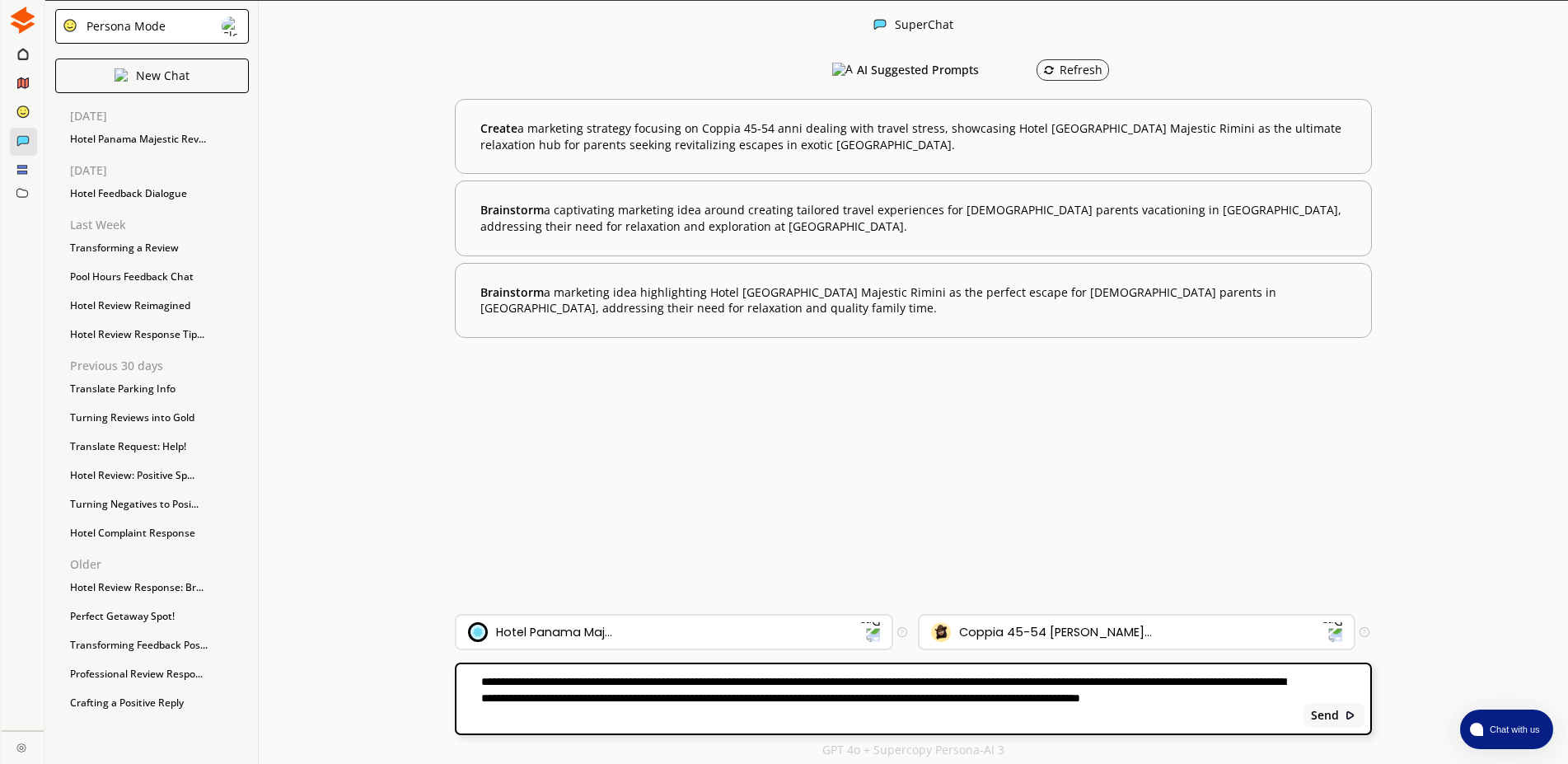
click at [800, 718] on textarea "**********" at bounding box center [877, 699] width 841 height 50
type textarea "**********"
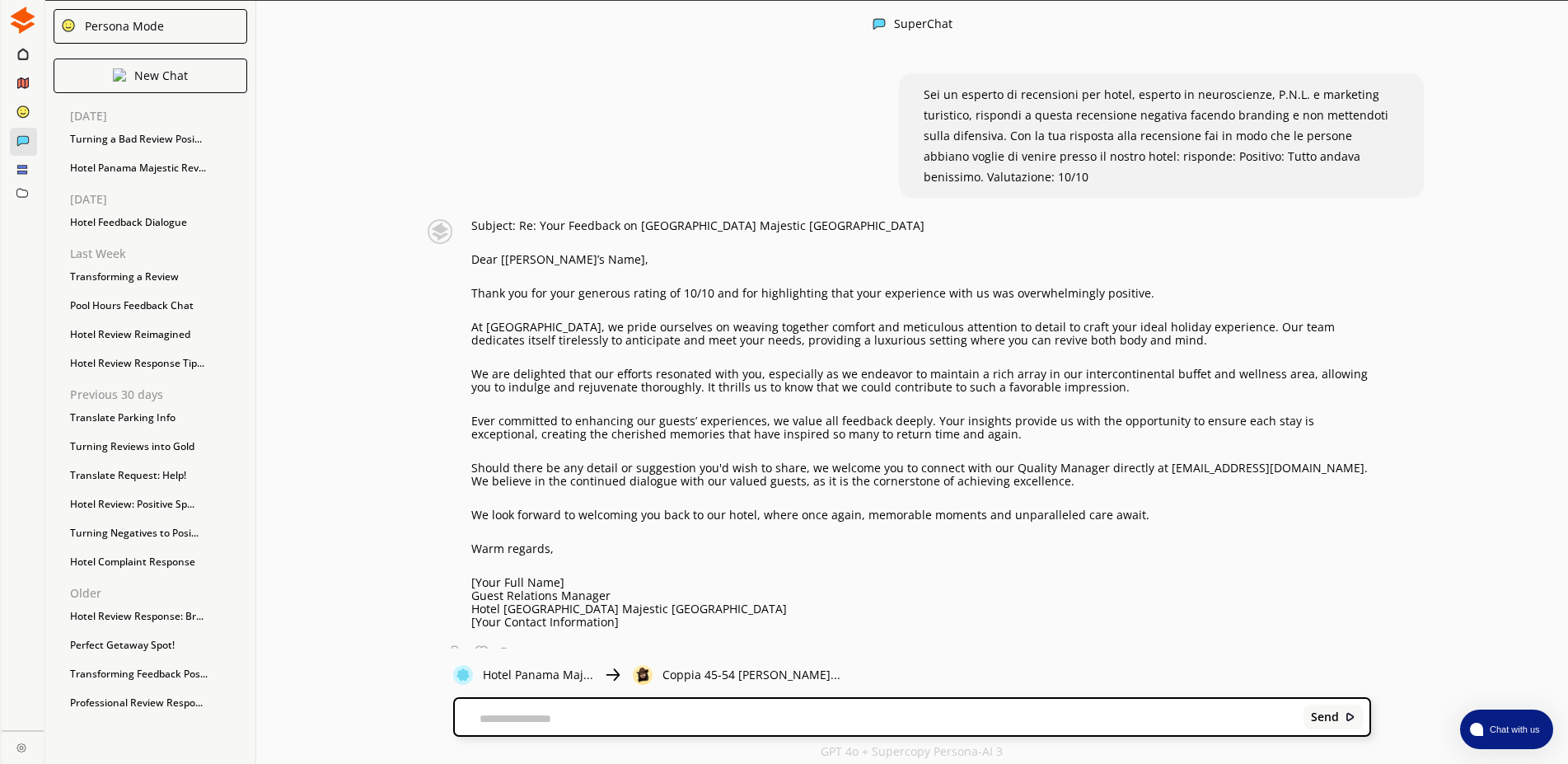
click at [697, 330] on p "At [GEOGRAPHIC_DATA], we pride ourselves on weaving together comfort and meticu…" at bounding box center [921, 334] width 900 height 27
click at [742, 480] on p "Should there be any detail or suggestion you'd wish to share, we welcome you to…" at bounding box center [921, 475] width 900 height 27
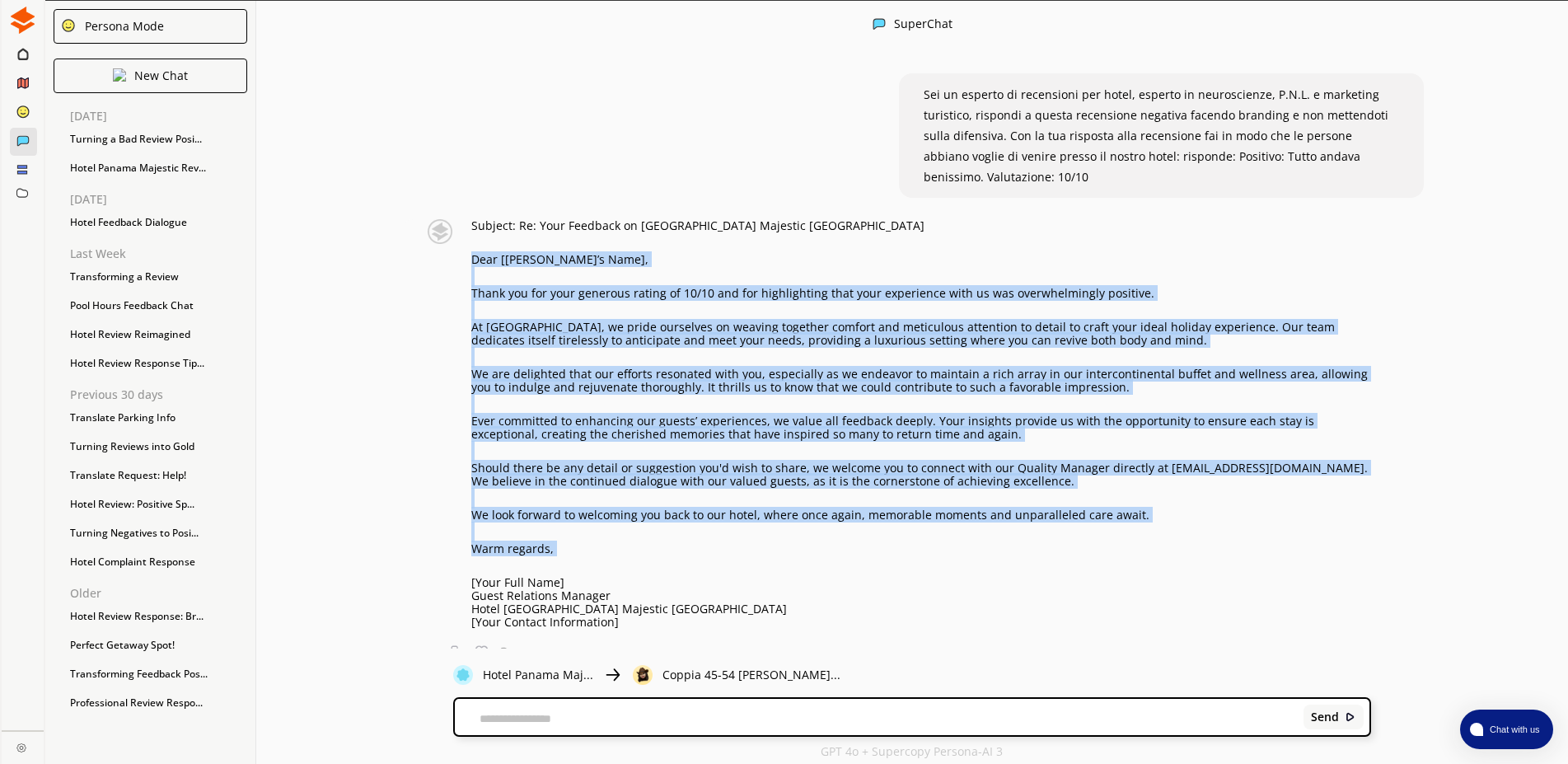
drag, startPoint x: 469, startPoint y: 256, endPoint x: 1078, endPoint y: 568, distance: 684.3
click at [1078, 568] on div "Subject: Re: Your Feedback on [GEOGRAPHIC_DATA] Majestic Rimini Dear [Guest’s N…" at bounding box center [921, 424] width 900 height 409
copy div "Lore [Ipsum’d Sita], Conse adi eli sedd eiusmodt incidi ut 35/30 lab etd magnaa…"
